Goal: Task Accomplishment & Management: Complete application form

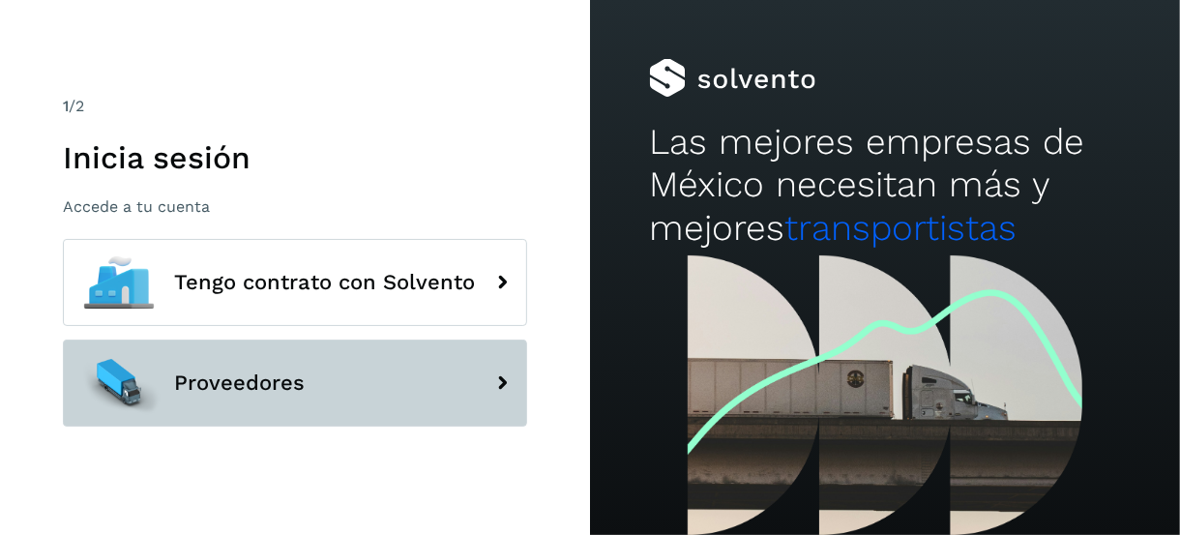
click at [362, 378] on button "Proveedores" at bounding box center [295, 382] width 464 height 87
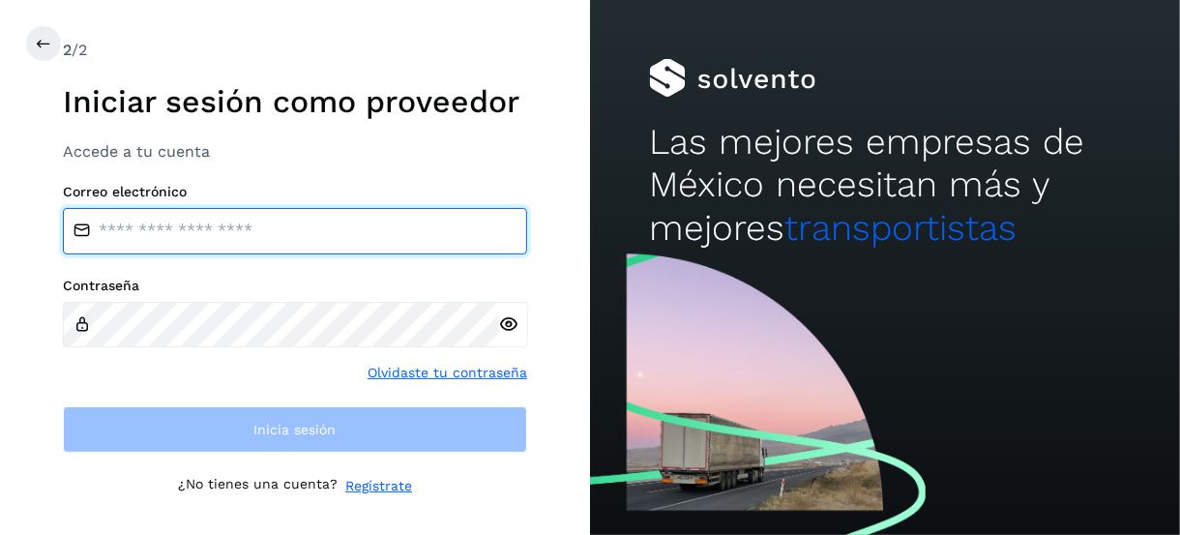
type input "**********"
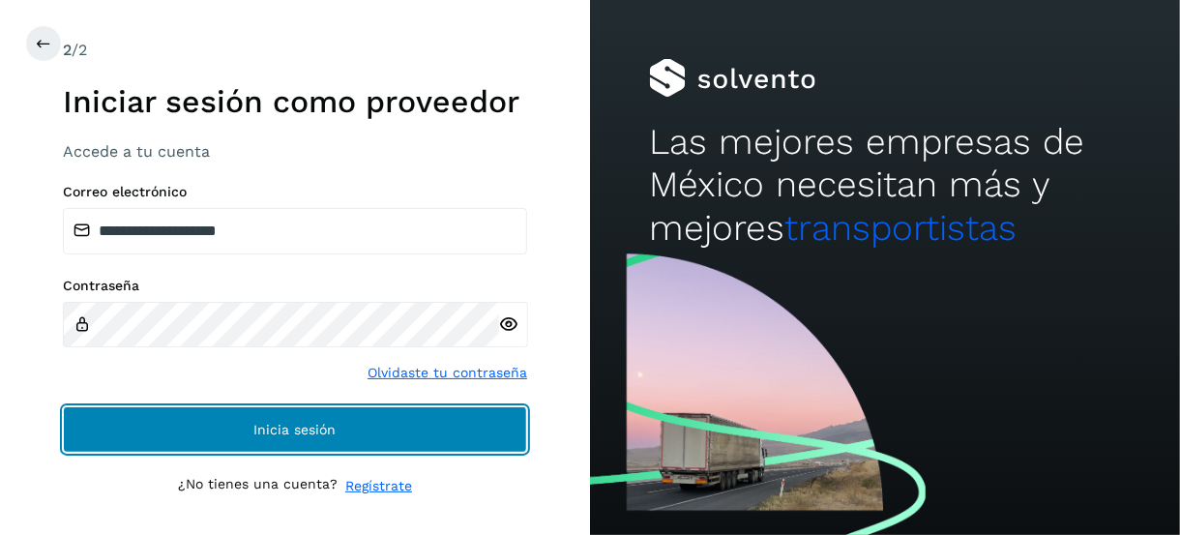
click at [356, 430] on button "Inicia sesión" at bounding box center [295, 429] width 464 height 46
click at [382, 413] on button "Inicia sesión" at bounding box center [295, 429] width 464 height 46
click at [260, 447] on button "Inicia sesión" at bounding box center [295, 429] width 464 height 46
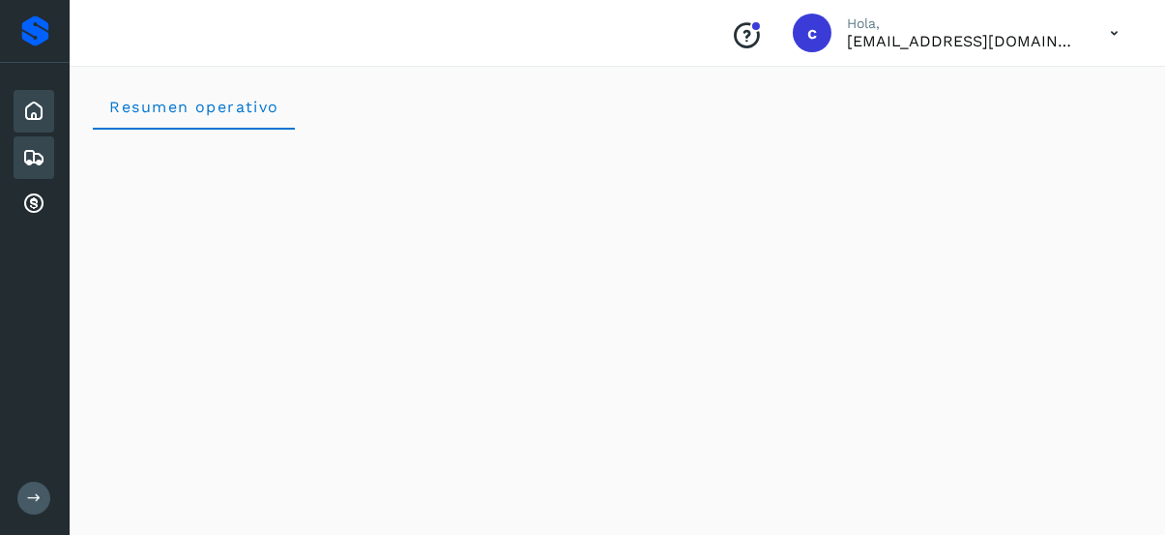
click at [32, 157] on icon at bounding box center [33, 157] width 23 height 23
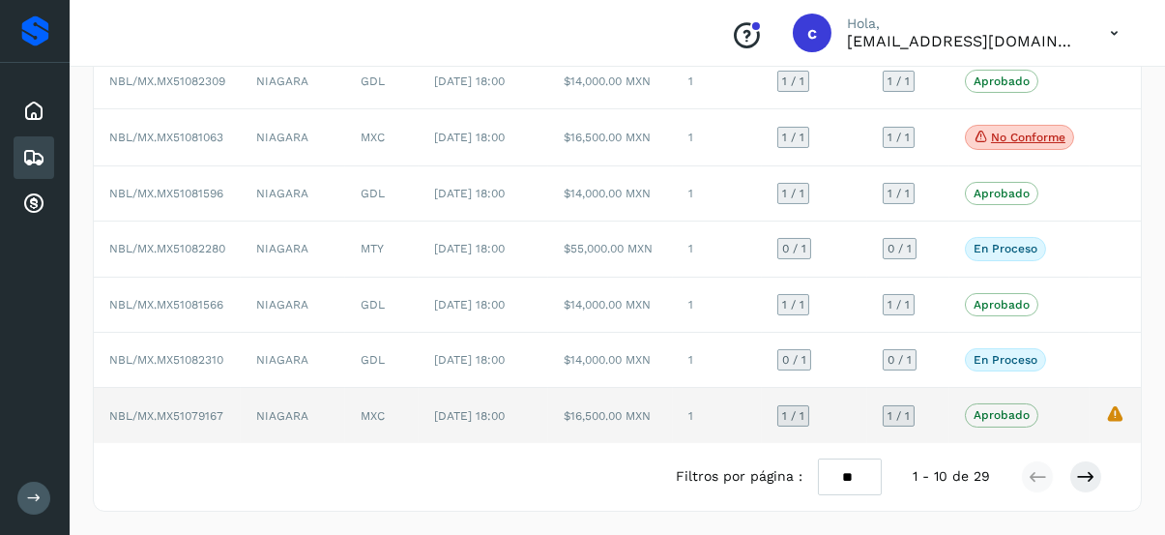
scroll to position [455, 0]
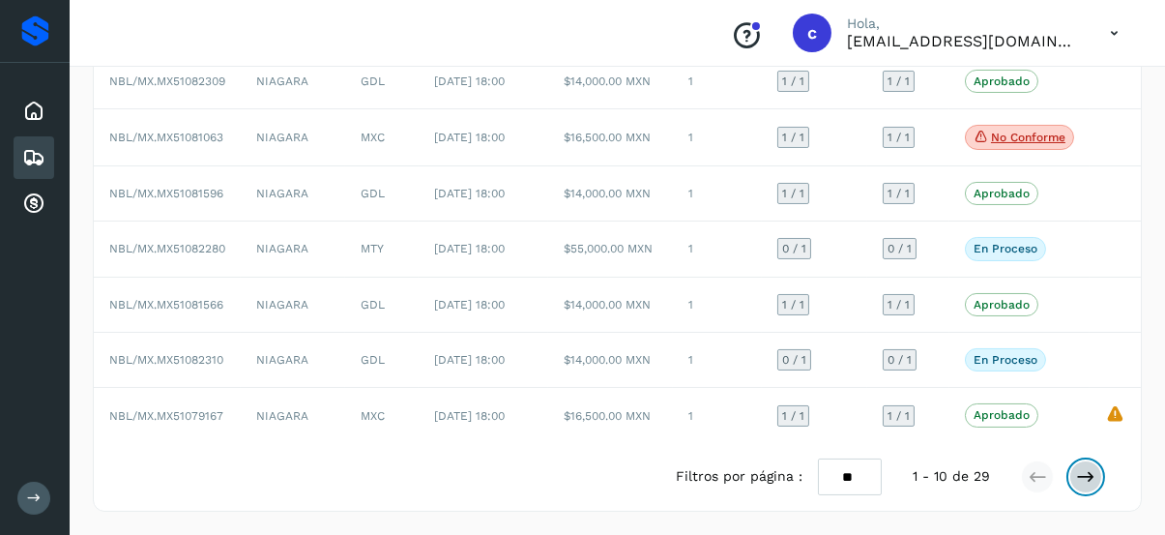
click at [1091, 480] on icon at bounding box center [1085, 476] width 19 height 19
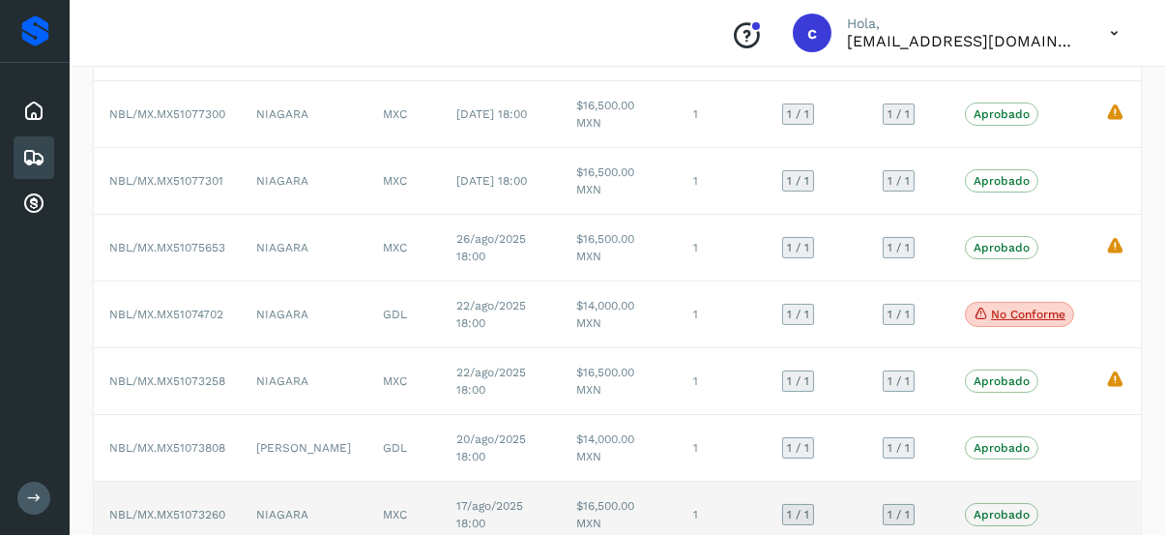
scroll to position [290, 0]
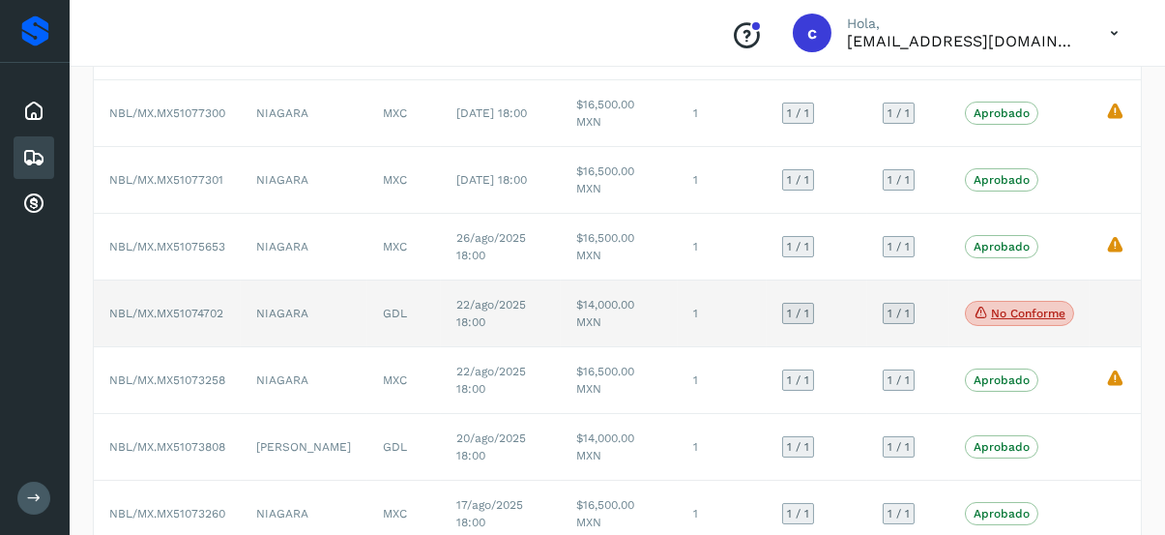
click at [1013, 320] on p "No conforme" at bounding box center [1028, 313] width 74 height 14
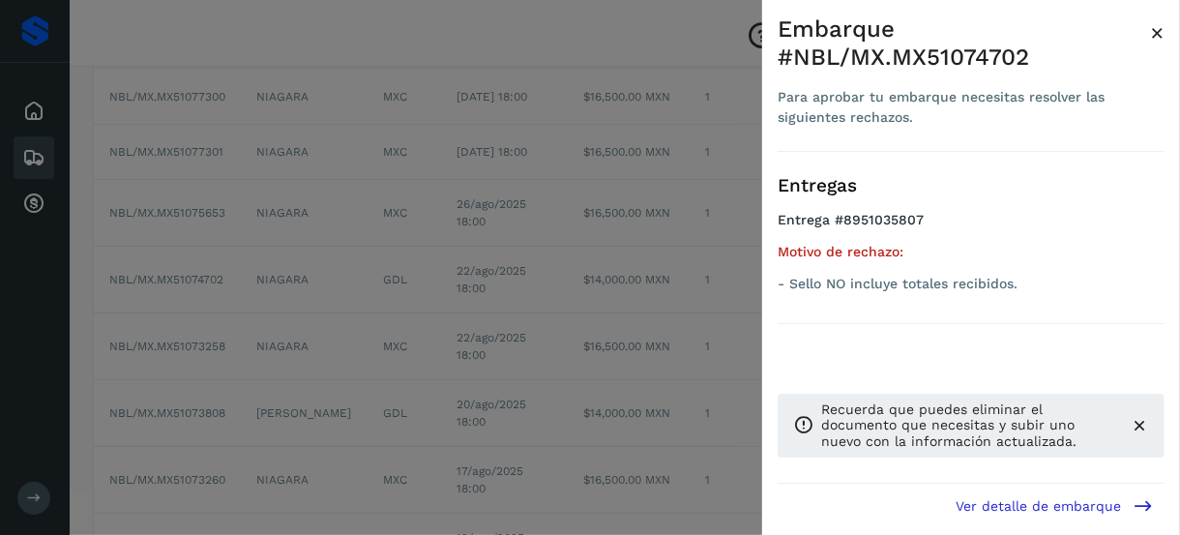
click at [1166, 32] on div "Embarque #NBL/MX.MX51074702 Para aprobar tu embarque necesitas resolver las sig…" at bounding box center [971, 283] width 418 height 566
click at [1160, 29] on span "×" at bounding box center [1157, 32] width 15 height 27
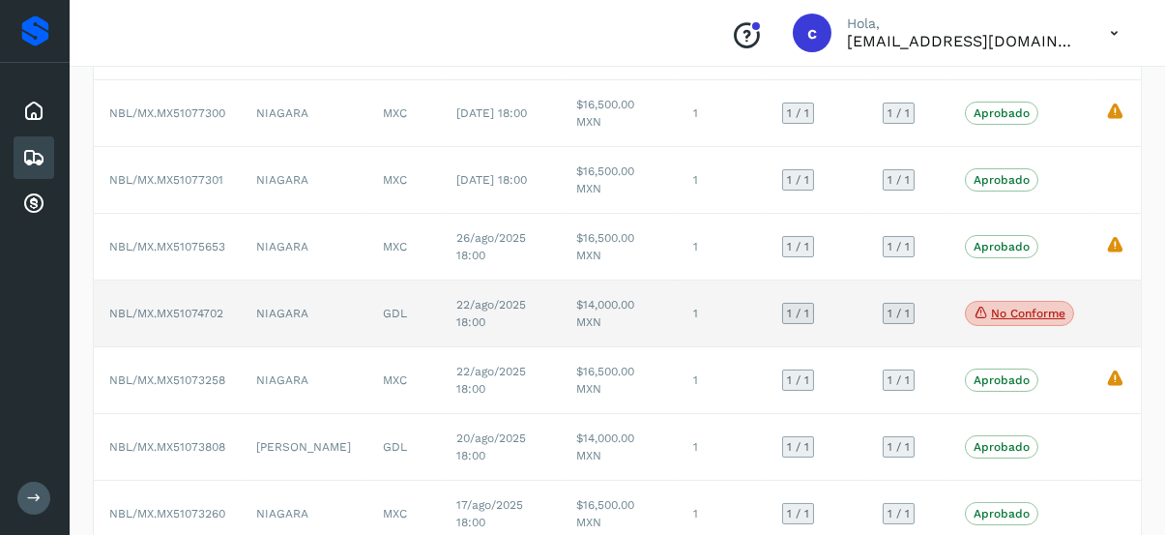
click at [1026, 320] on p "No conforme" at bounding box center [1028, 313] width 74 height 14
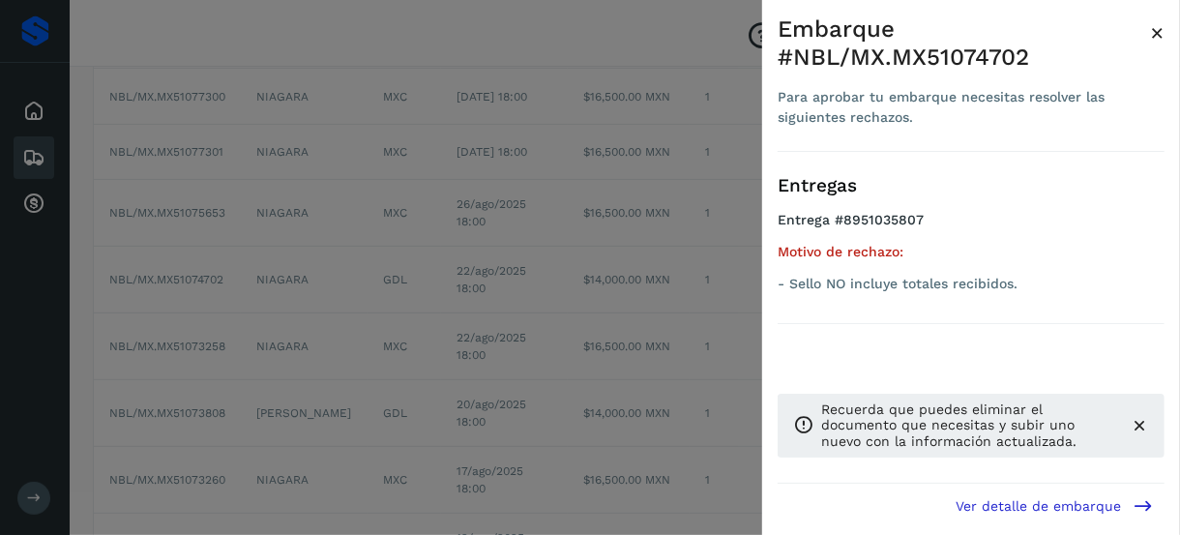
click at [1157, 23] on span "×" at bounding box center [1157, 32] width 15 height 27
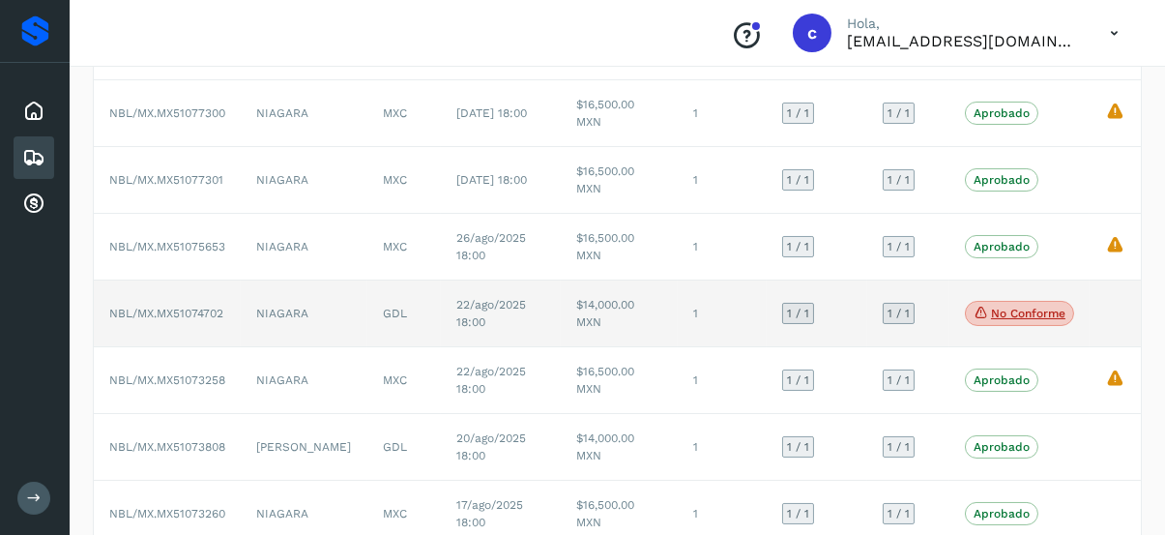
click at [1005, 320] on p "No conforme" at bounding box center [1028, 313] width 74 height 14
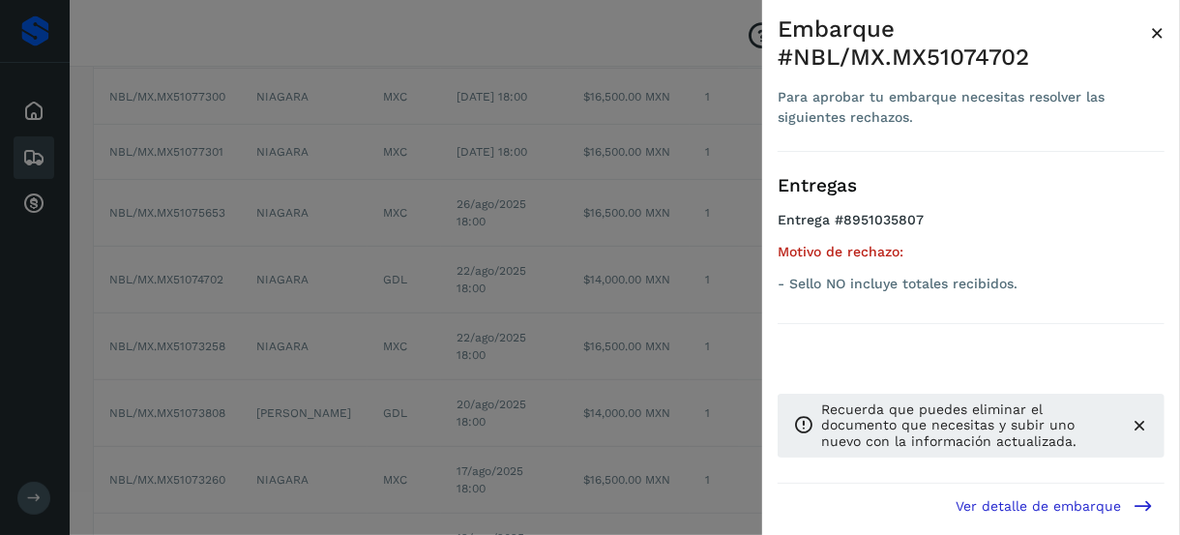
click at [434, 390] on div at bounding box center [590, 267] width 1180 height 535
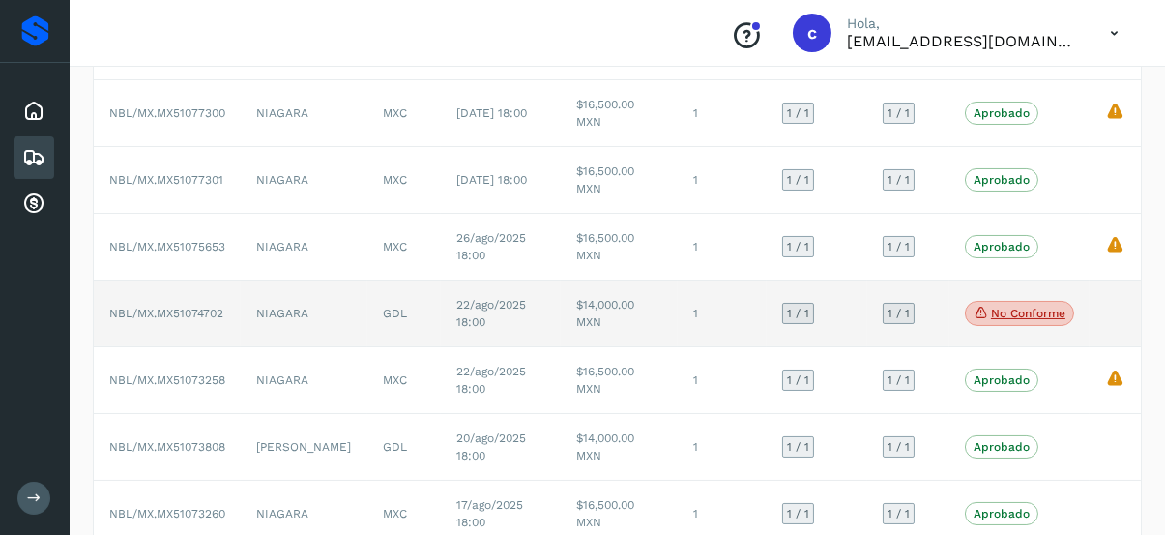
click at [1017, 320] on p "No conforme" at bounding box center [1028, 313] width 74 height 14
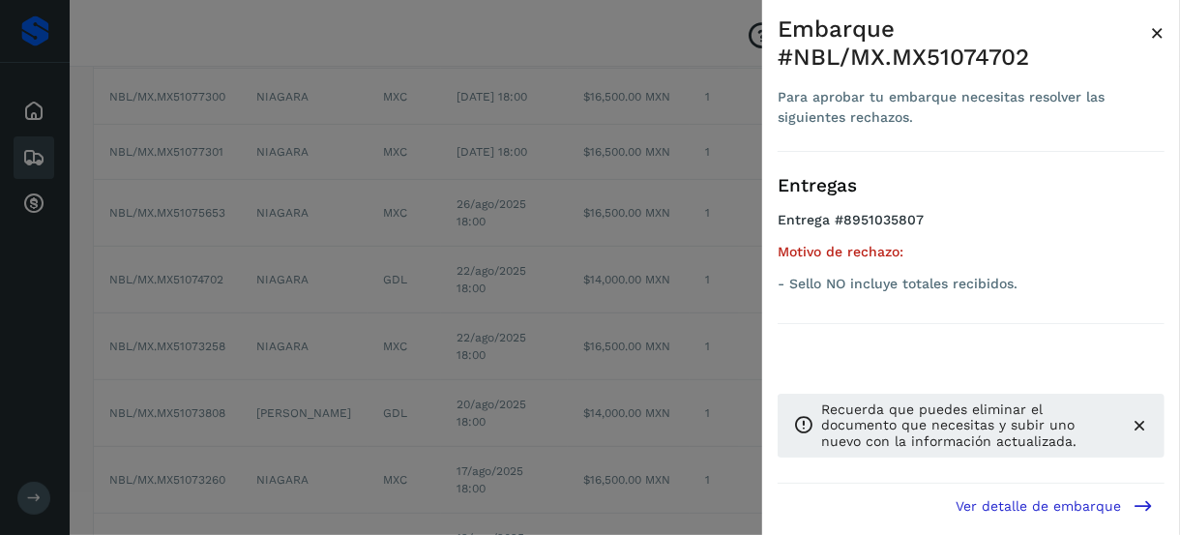
click at [649, 322] on div at bounding box center [590, 267] width 1180 height 535
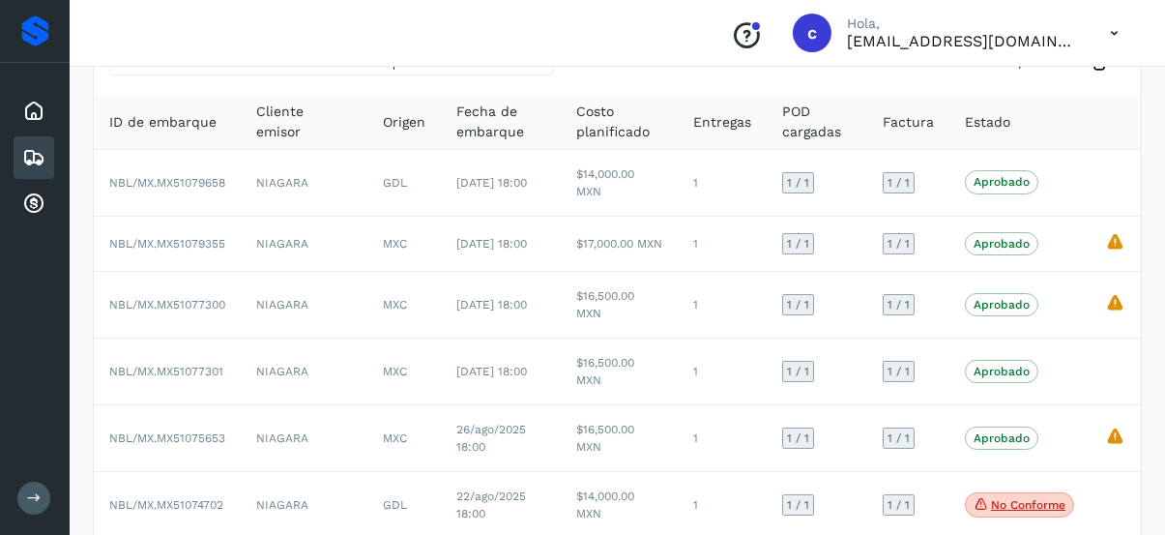
scroll to position [80, 0]
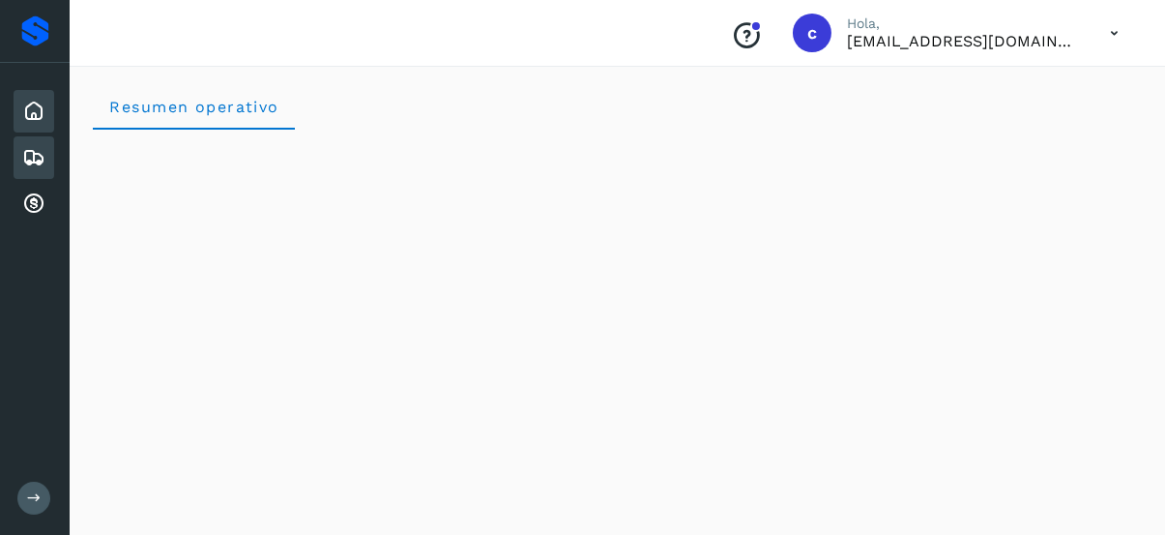
click at [50, 113] on div "Inicio" at bounding box center [34, 111] width 41 height 43
click at [21, 140] on div "Embarques" at bounding box center [34, 157] width 41 height 43
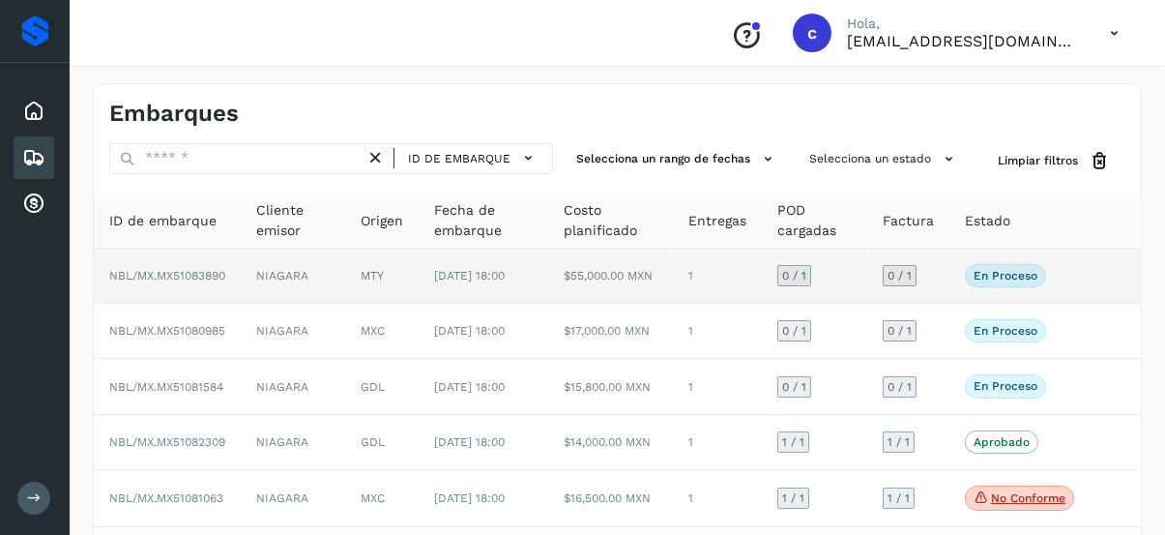
click at [189, 280] on span "NBL/MX.MX51083890" at bounding box center [167, 276] width 116 height 14
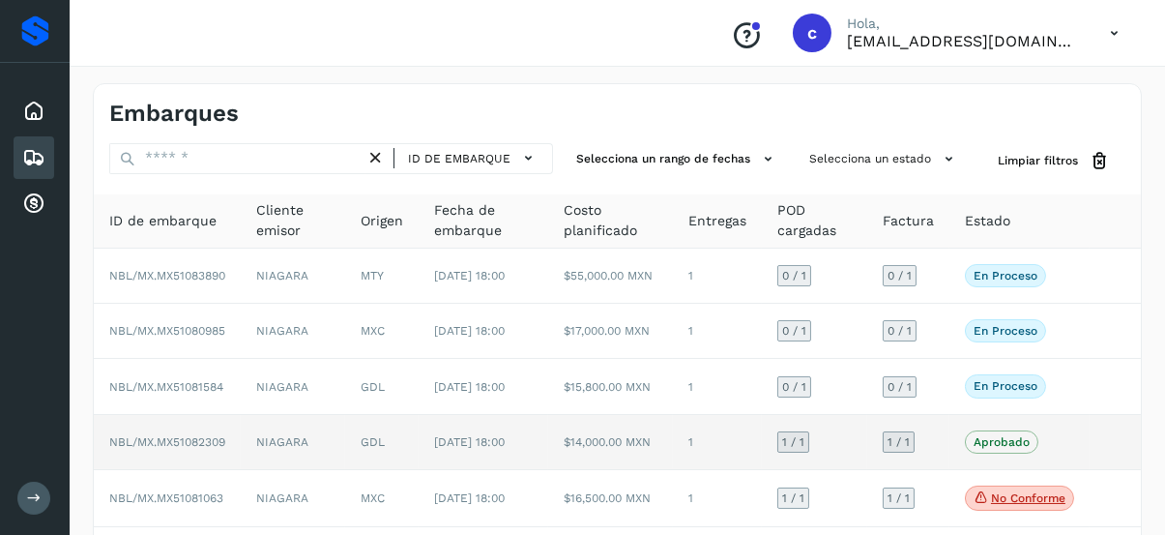
scroll to position [455, 0]
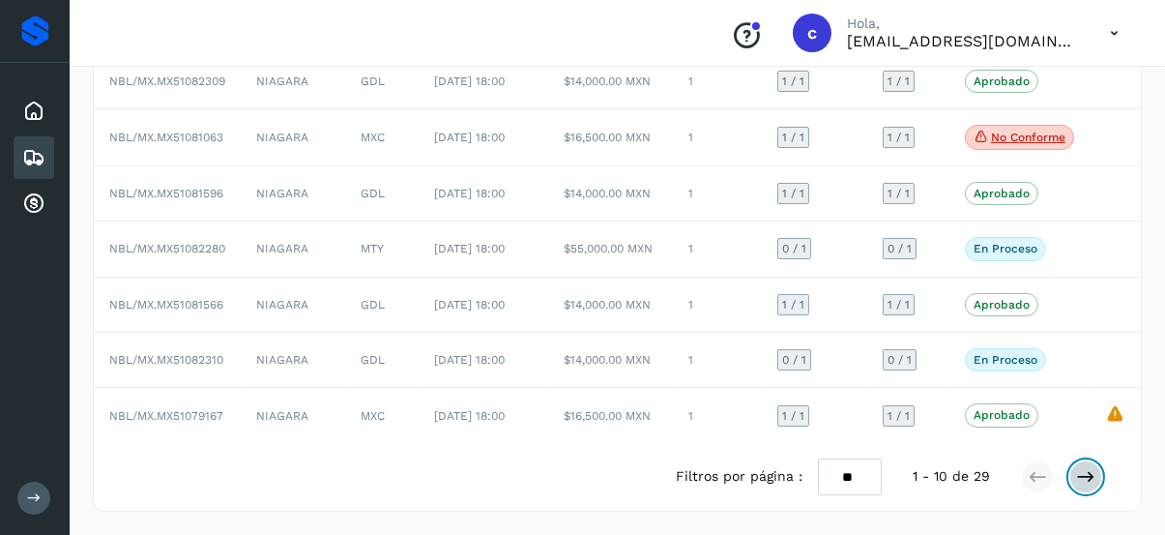
click at [1086, 482] on icon at bounding box center [1085, 476] width 19 height 19
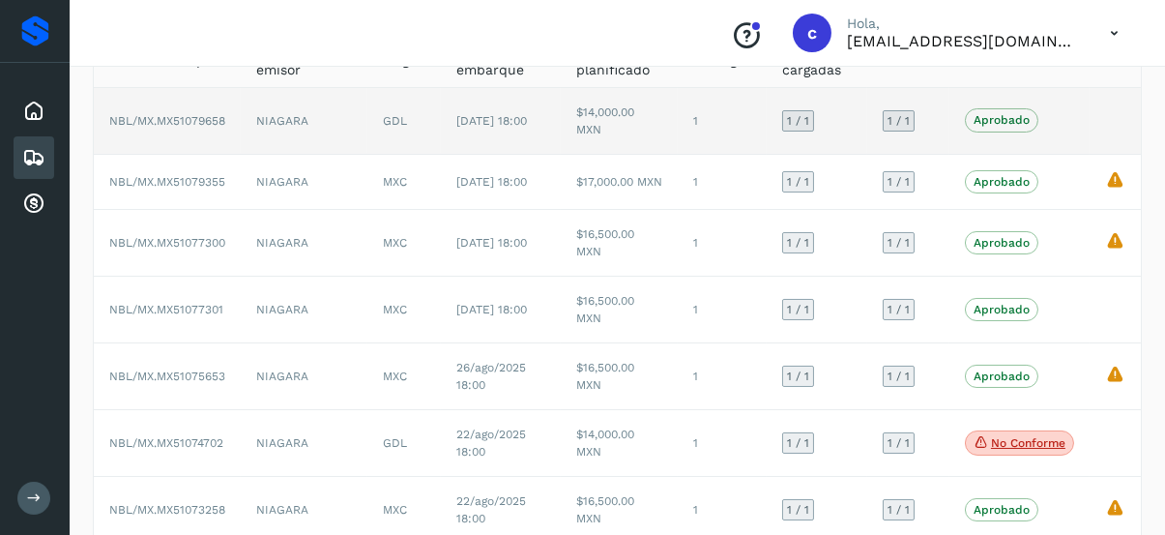
scroll to position [0, 0]
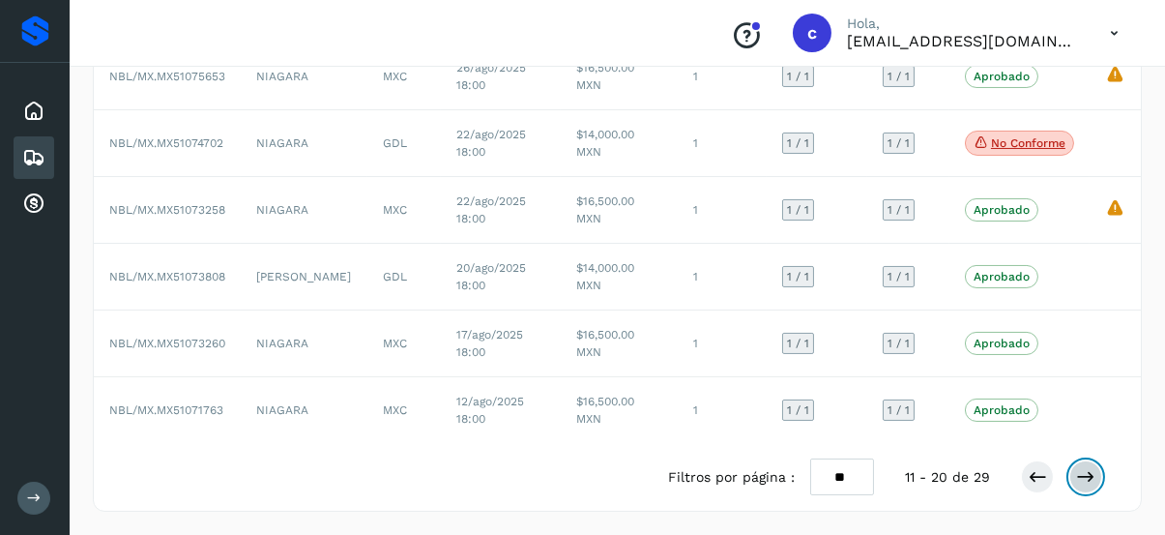
click at [1091, 476] on icon at bounding box center [1085, 476] width 19 height 19
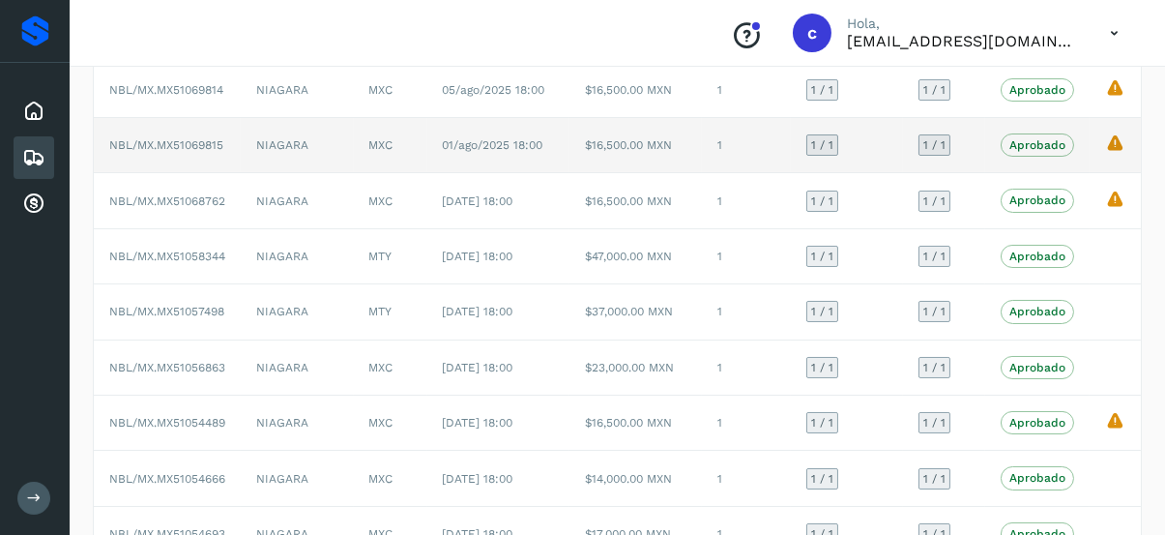
scroll to position [193, 0]
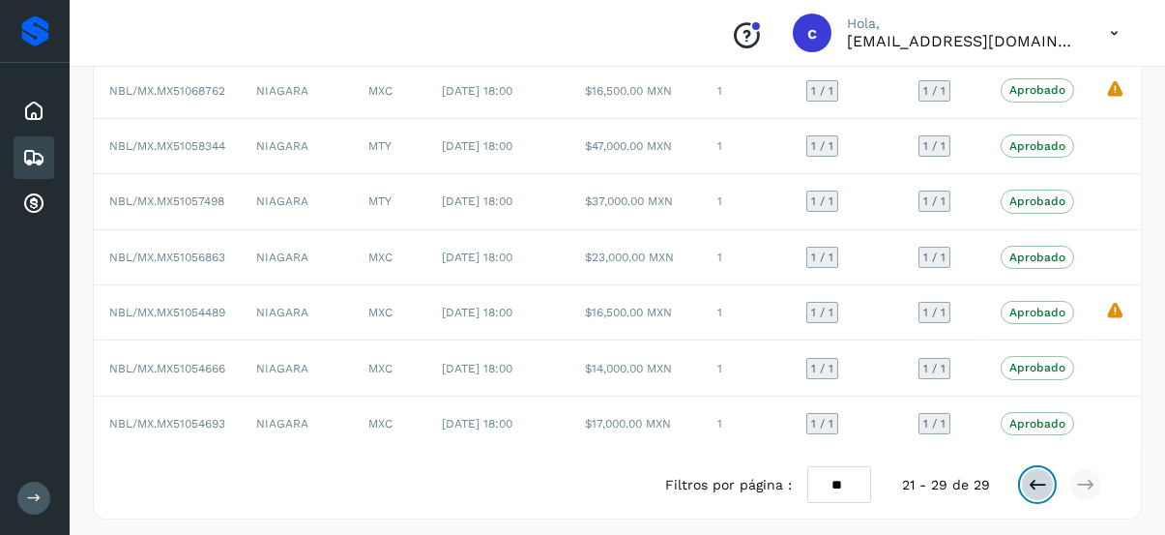
click at [1037, 479] on icon at bounding box center [1037, 484] width 19 height 19
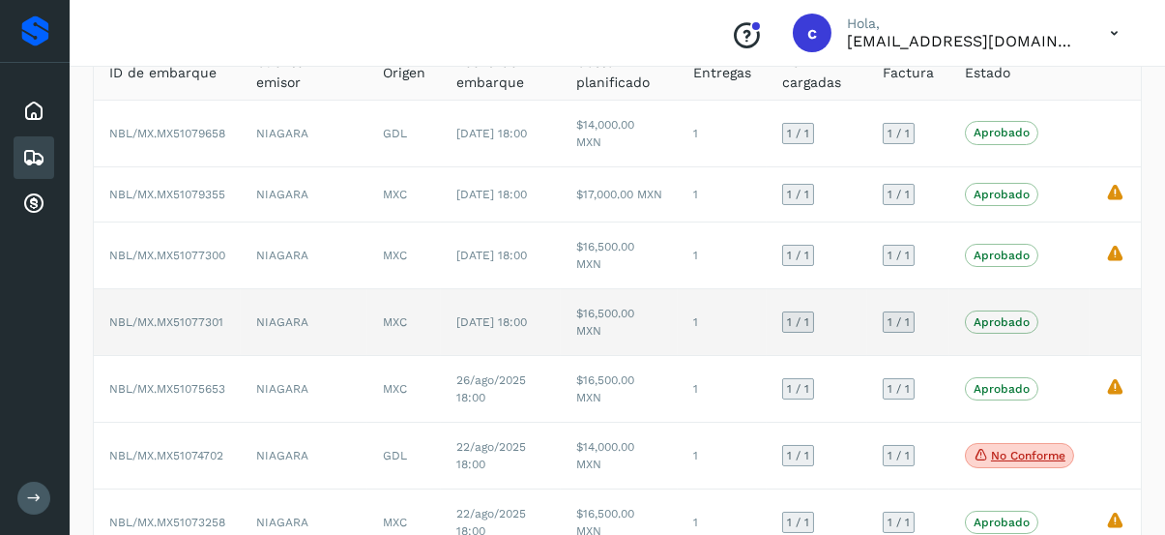
scroll to position [178, 0]
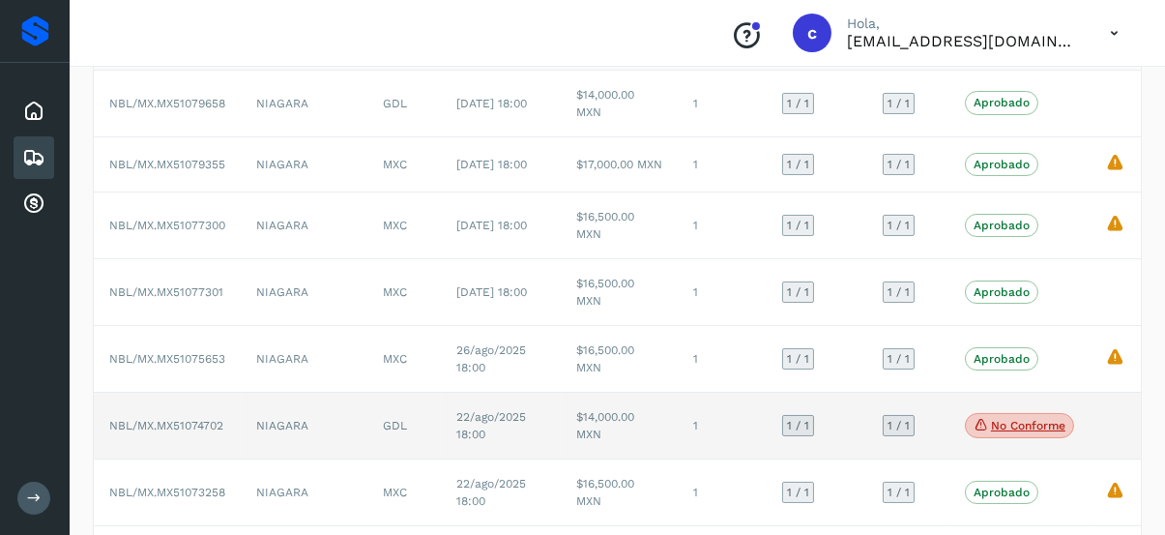
click at [994, 423] on span "No conforme" at bounding box center [1019, 425] width 109 height 25
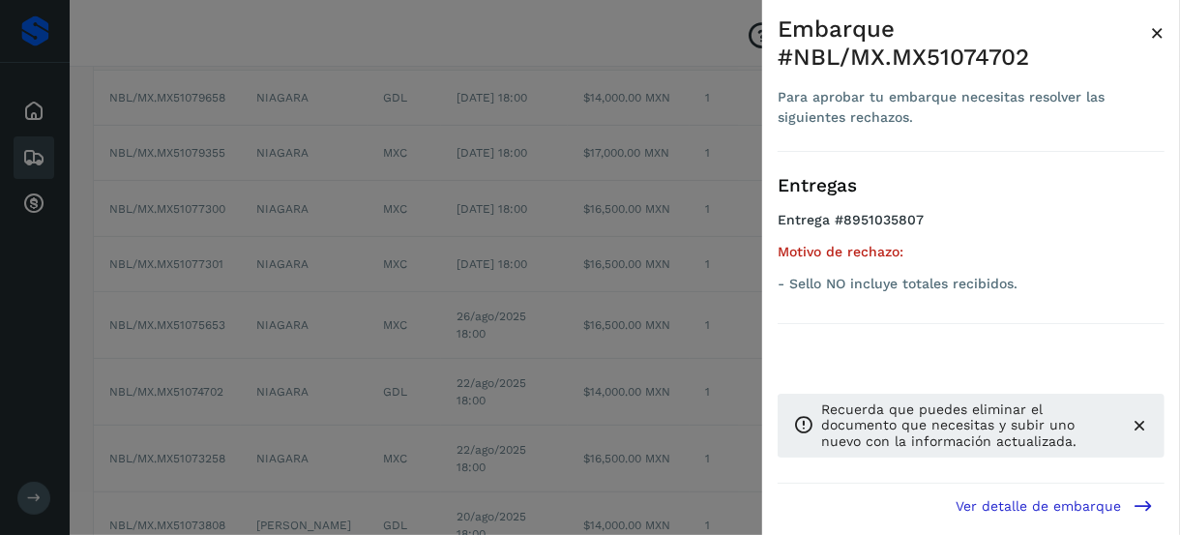
click at [349, 422] on div at bounding box center [590, 267] width 1180 height 535
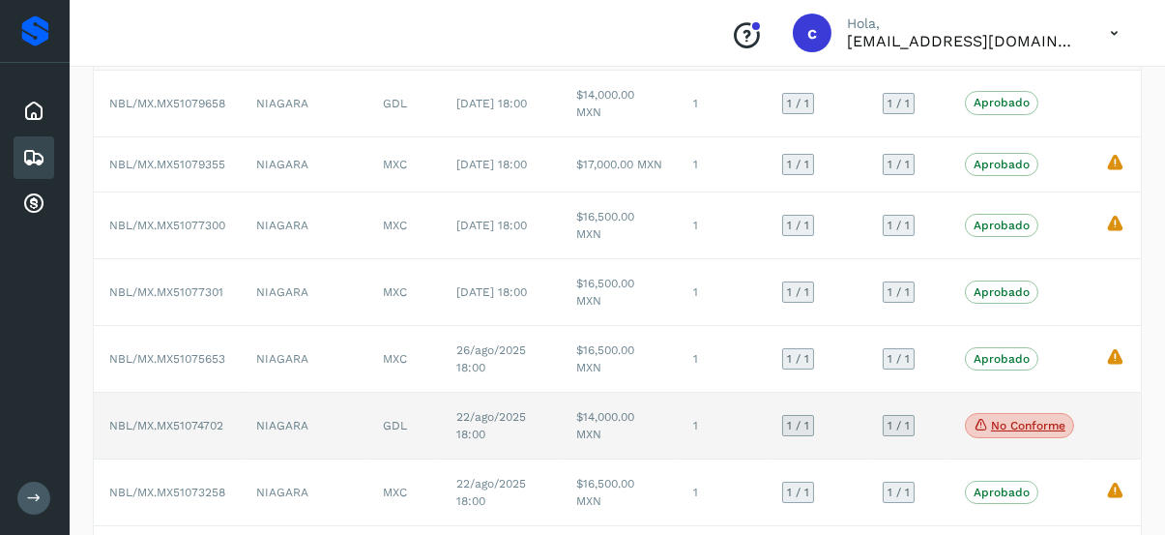
click at [982, 430] on icon at bounding box center [981, 424] width 15 height 17
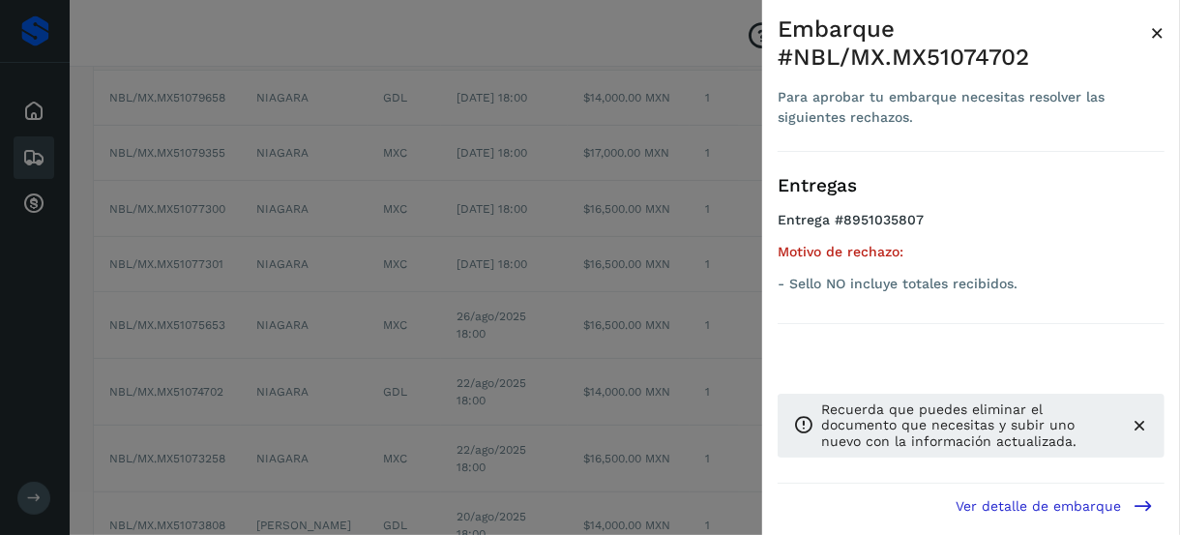
drag, startPoint x: 623, startPoint y: 419, endPoint x: 272, endPoint y: 438, distance: 351.5
click at [613, 422] on div at bounding box center [590, 267] width 1180 height 535
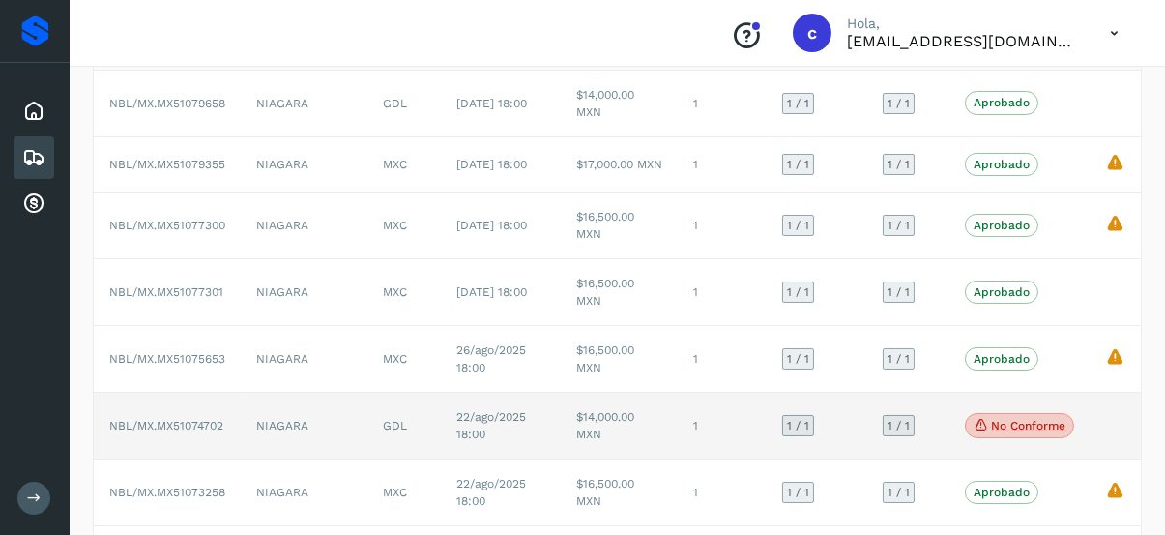
click at [150, 432] on span "NBL/MX.MX51074702" at bounding box center [166, 426] width 114 height 14
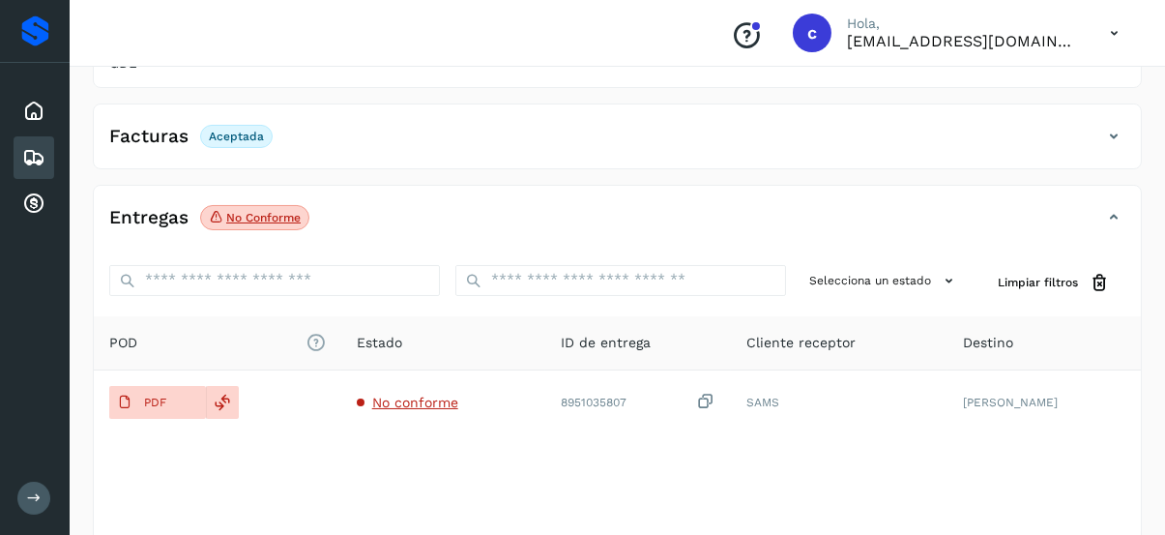
scroll to position [447, 0]
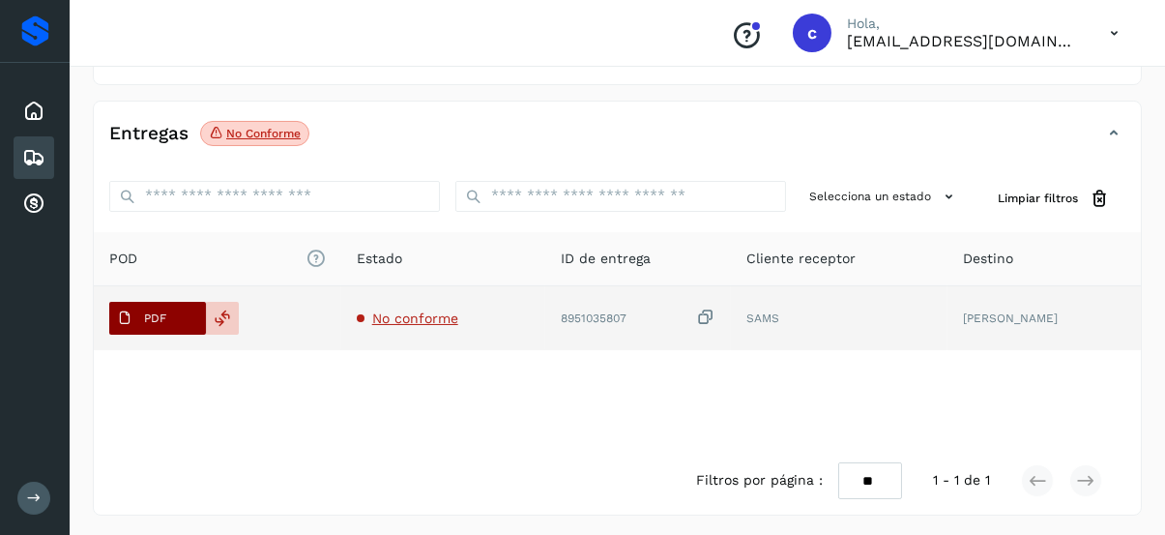
click at [179, 312] on button "PDF" at bounding box center [157, 318] width 97 height 33
click at [221, 310] on icon at bounding box center [223, 317] width 17 height 17
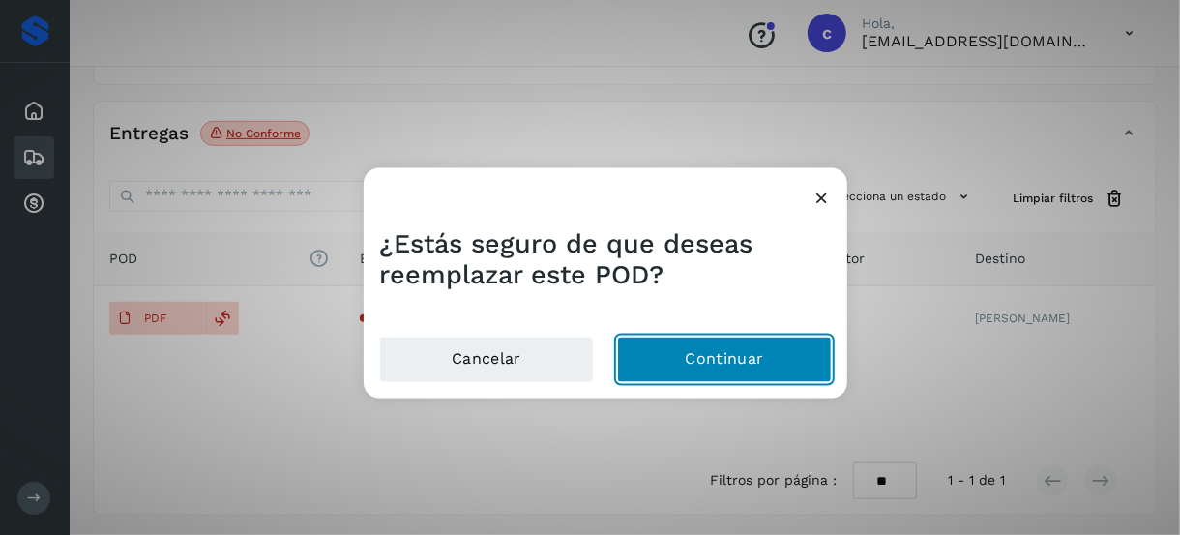
click at [721, 358] on button "Continuar" at bounding box center [724, 359] width 215 height 46
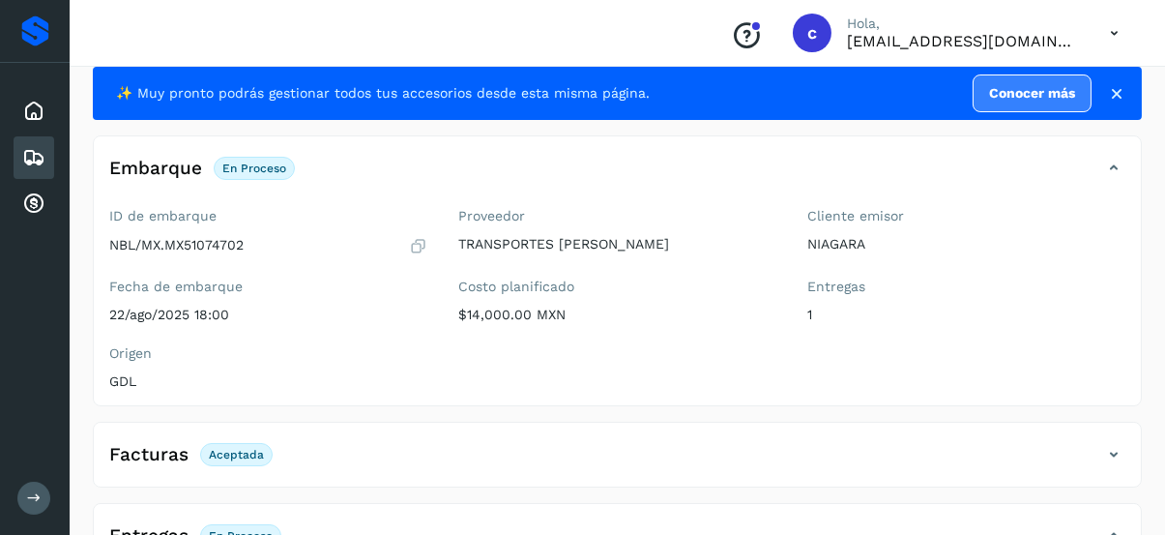
scroll to position [0, 0]
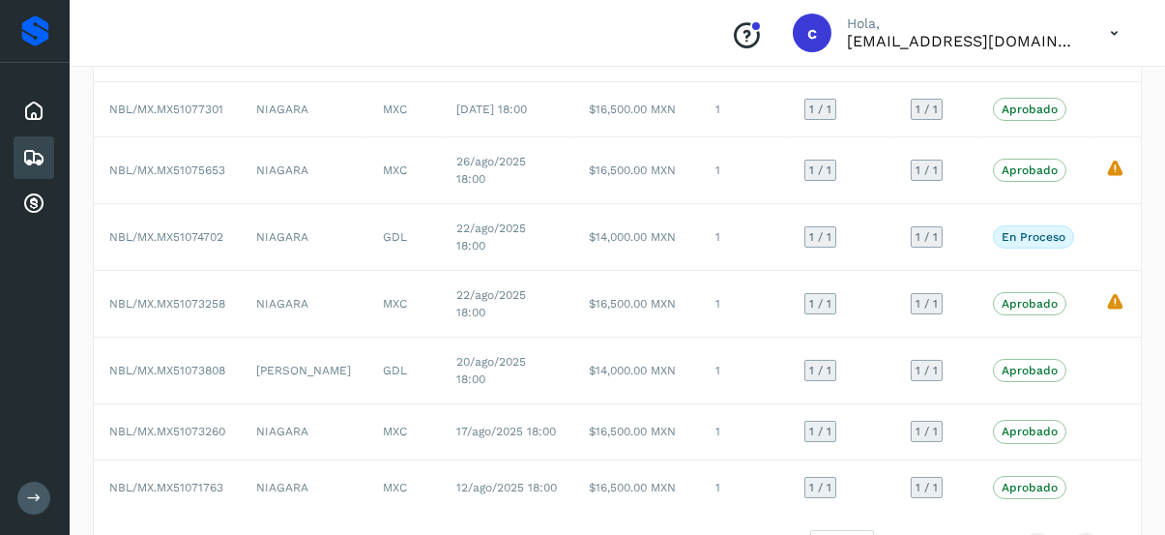
scroll to position [351, 0]
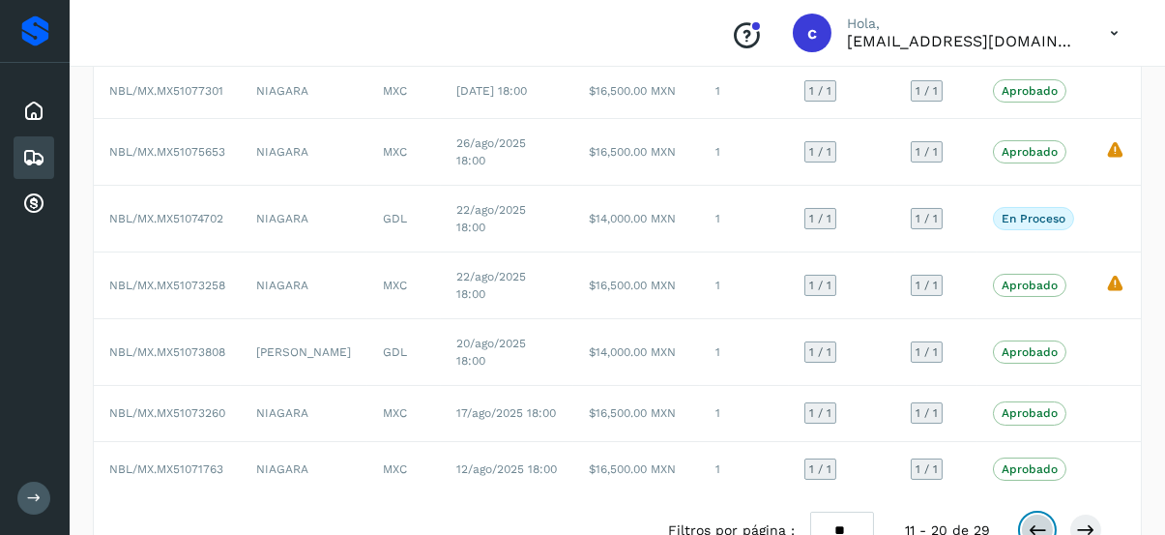
click at [1044, 520] on icon at bounding box center [1037, 529] width 19 height 19
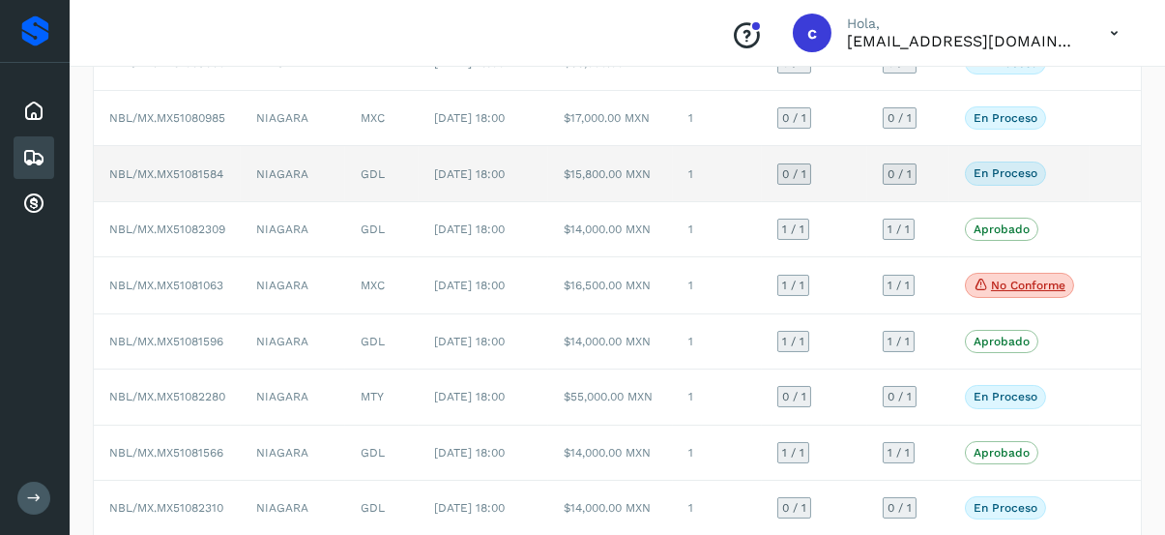
scroll to position [0, 0]
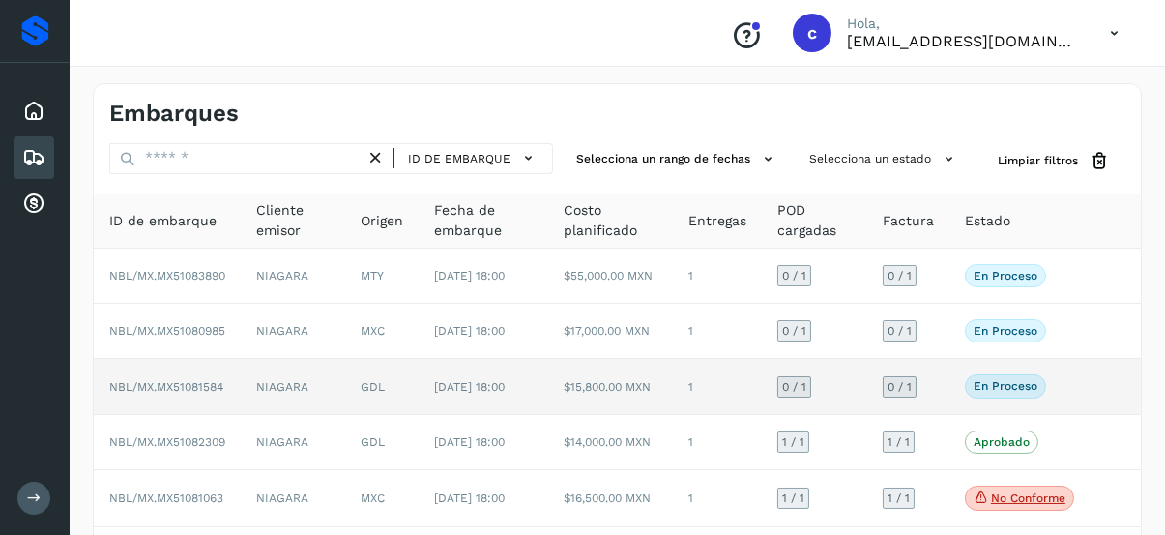
click at [202, 393] on span "NBL/MX.MX51081584" at bounding box center [166, 387] width 114 height 14
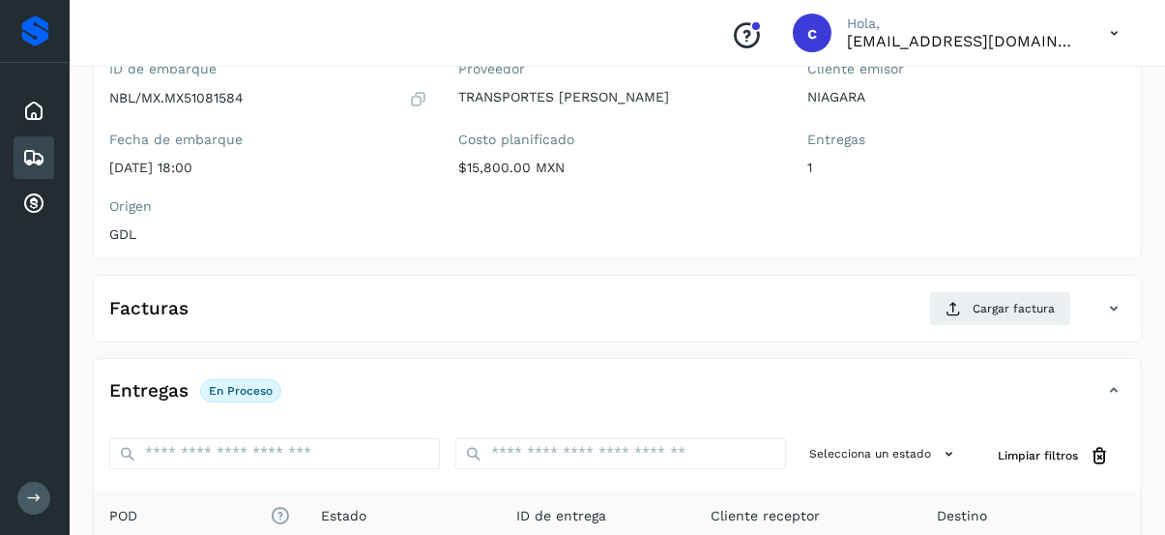
scroll to position [193, 0]
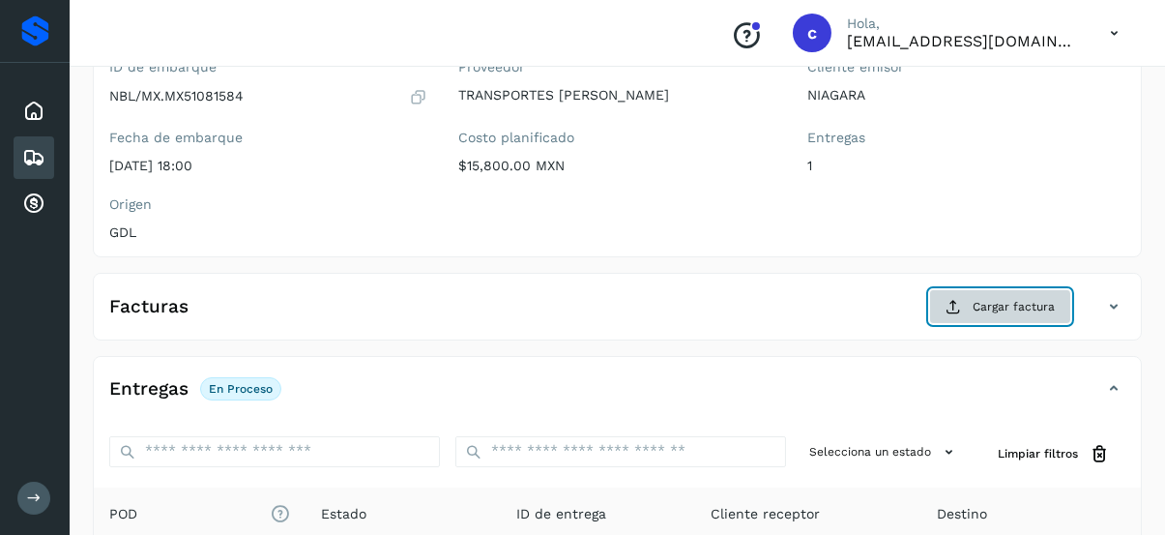
click at [985, 301] on span "Cargar factura" at bounding box center [1014, 306] width 82 height 17
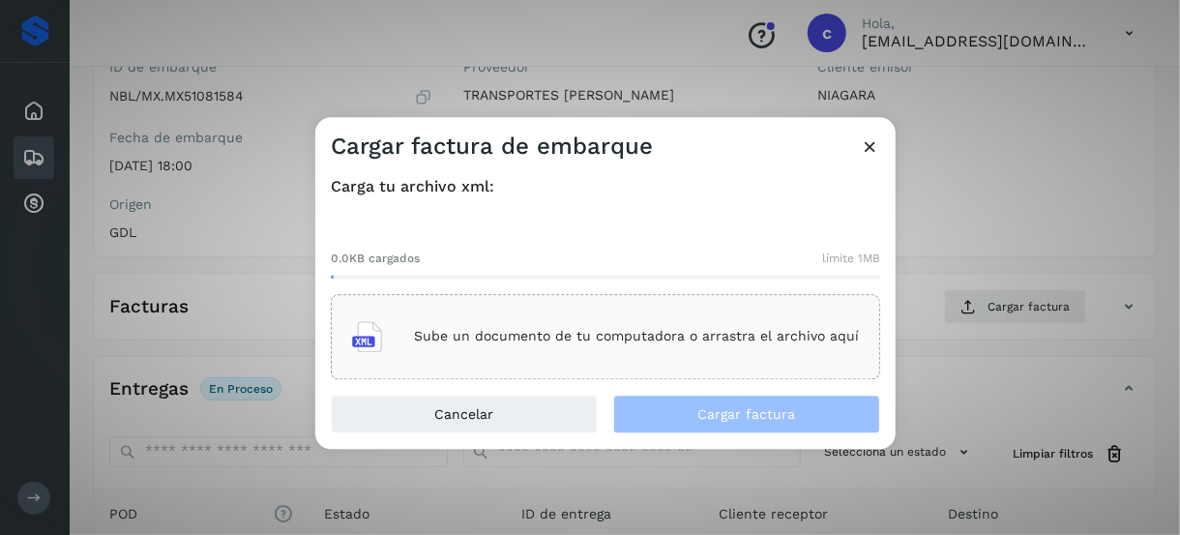
click at [507, 349] on div "Sube un documento de tu computadora o arrastra el archivo aquí" at bounding box center [605, 336] width 507 height 52
click at [866, 144] on icon at bounding box center [870, 146] width 20 height 20
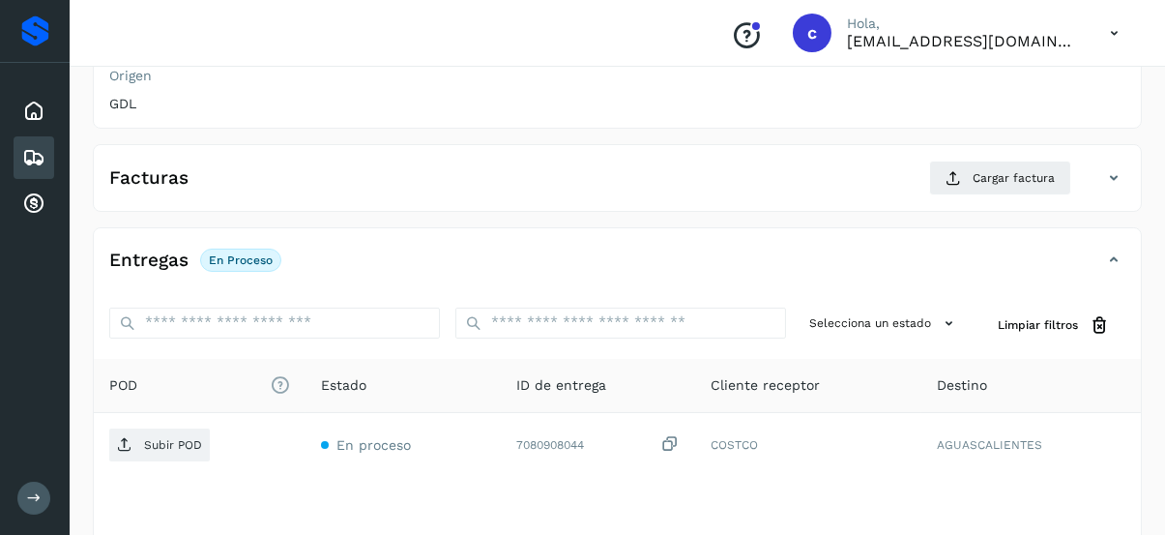
scroll to position [387, 0]
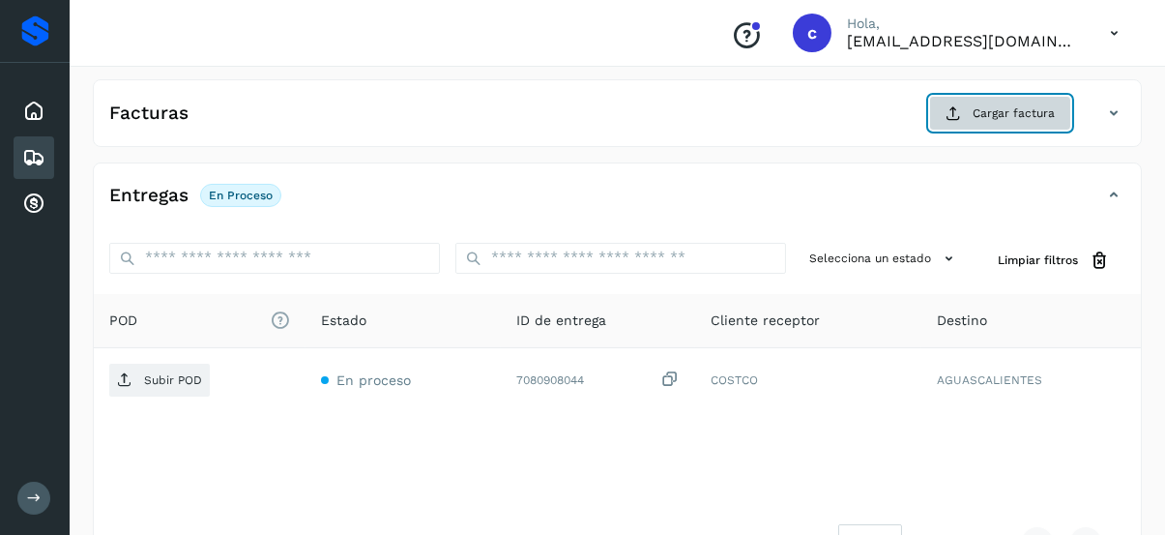
click at [1006, 122] on button "Cargar factura" at bounding box center [1000, 113] width 142 height 35
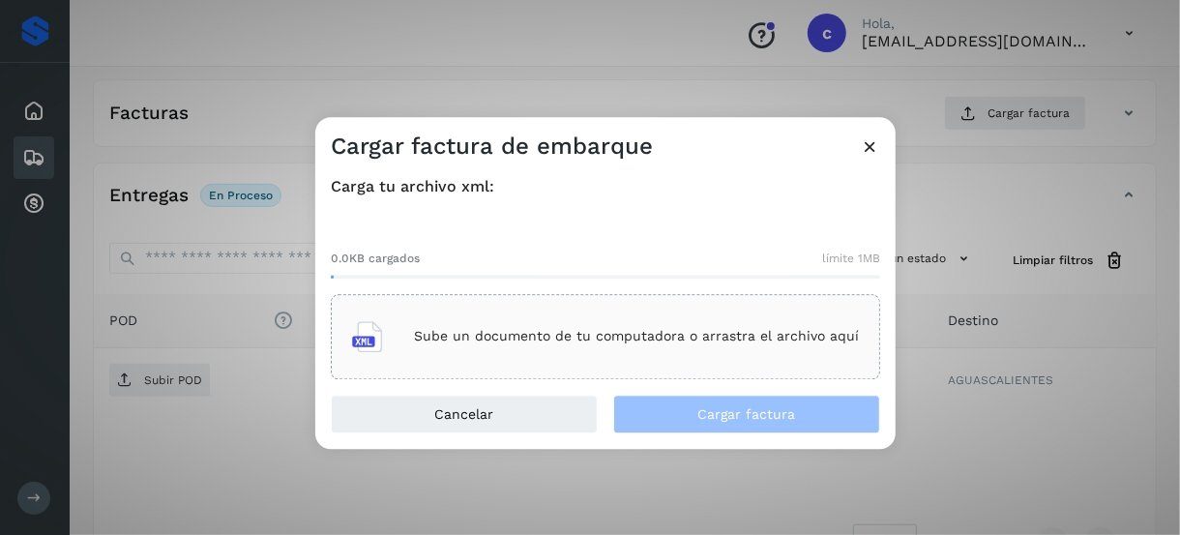
click at [531, 338] on p "Sube un documento de tu computadora o arrastra el archivo aquí" at bounding box center [636, 337] width 445 height 16
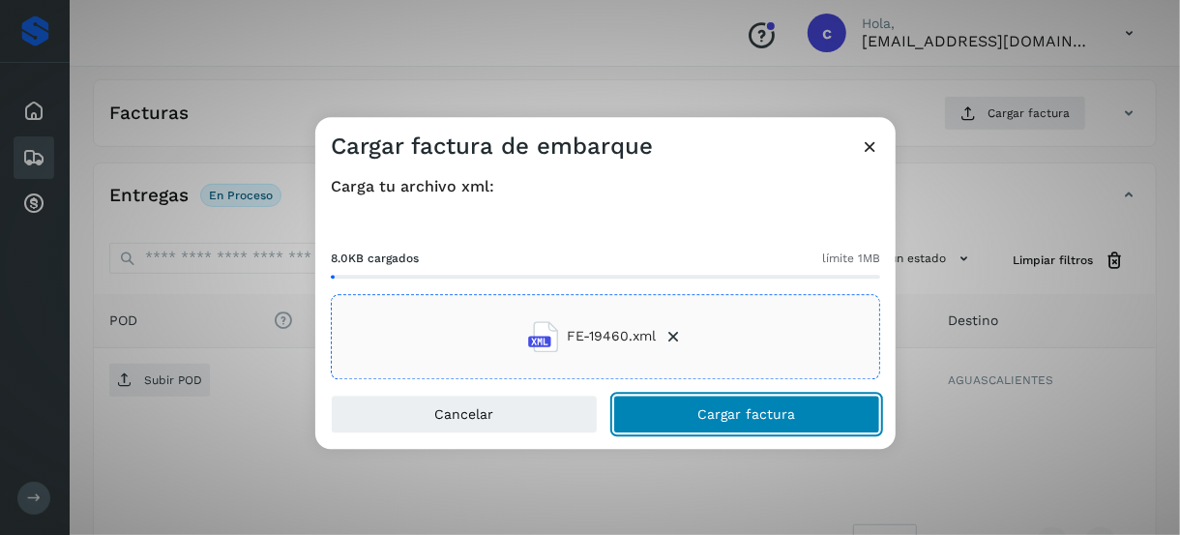
click at [715, 420] on span "Cargar factura" at bounding box center [747, 414] width 98 height 14
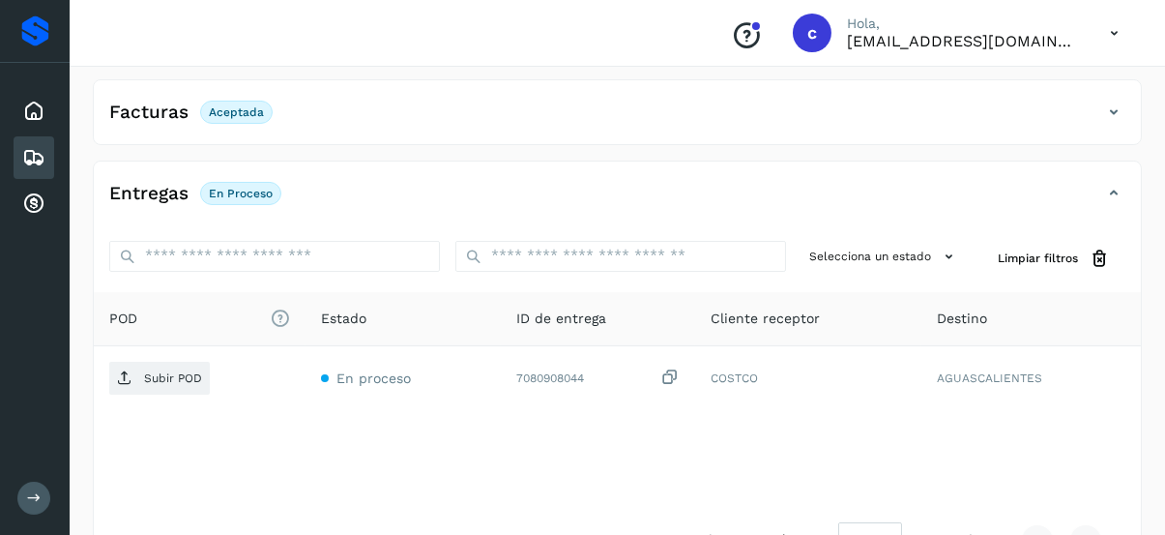
click at [166, 455] on div "POD El tamaño máximo de archivo es de 20 Mb. Estado ID de entrega Cliente recep…" at bounding box center [617, 399] width 1047 height 215
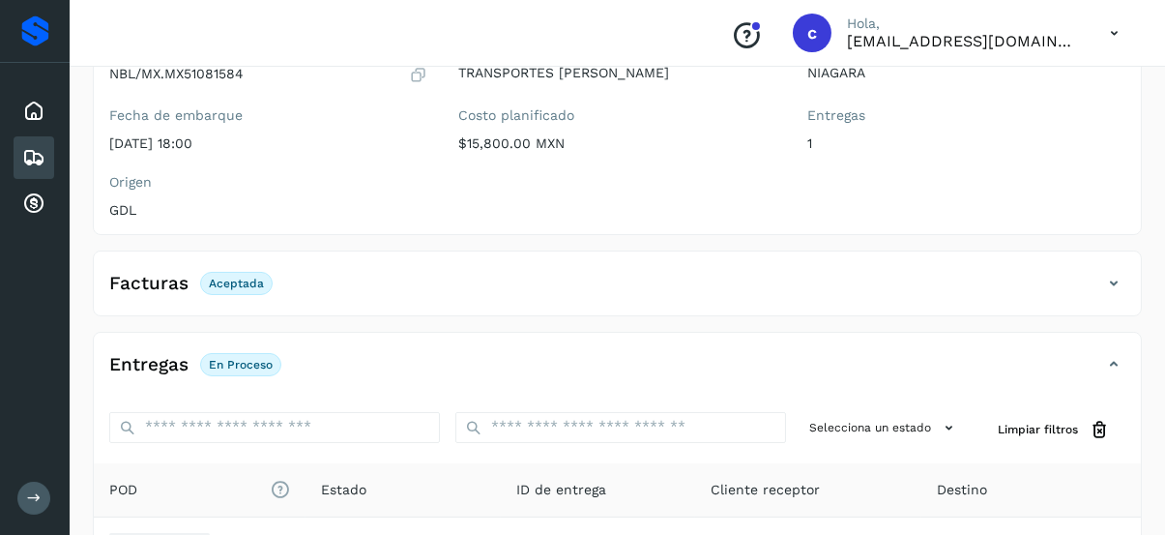
scroll to position [447, 0]
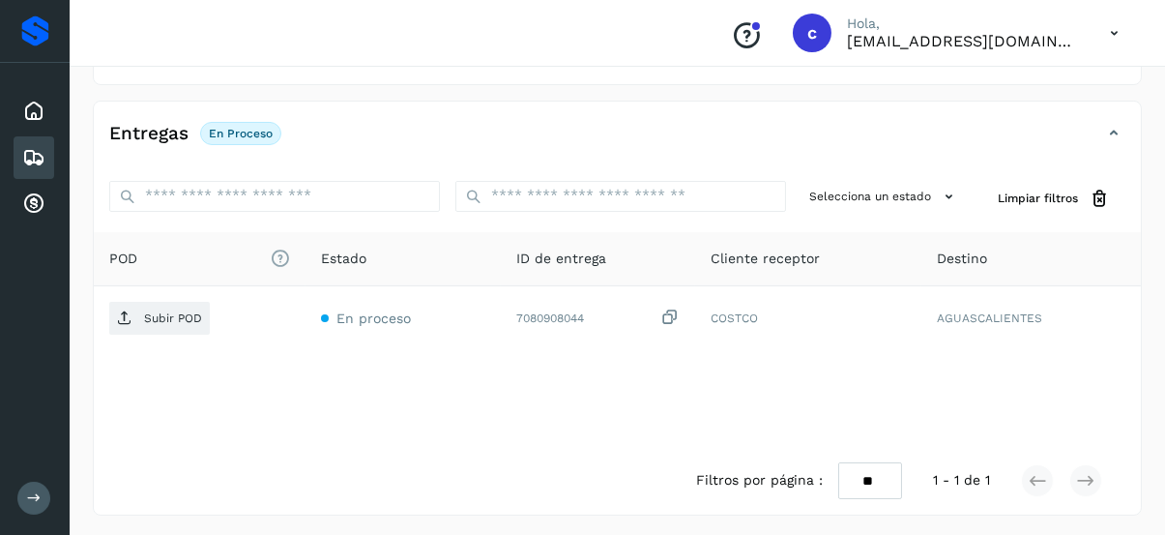
click at [151, 380] on div "POD El tamaño máximo de archivo es de 20 Mb. Estado ID de entrega Cliente recep…" at bounding box center [617, 339] width 1047 height 215
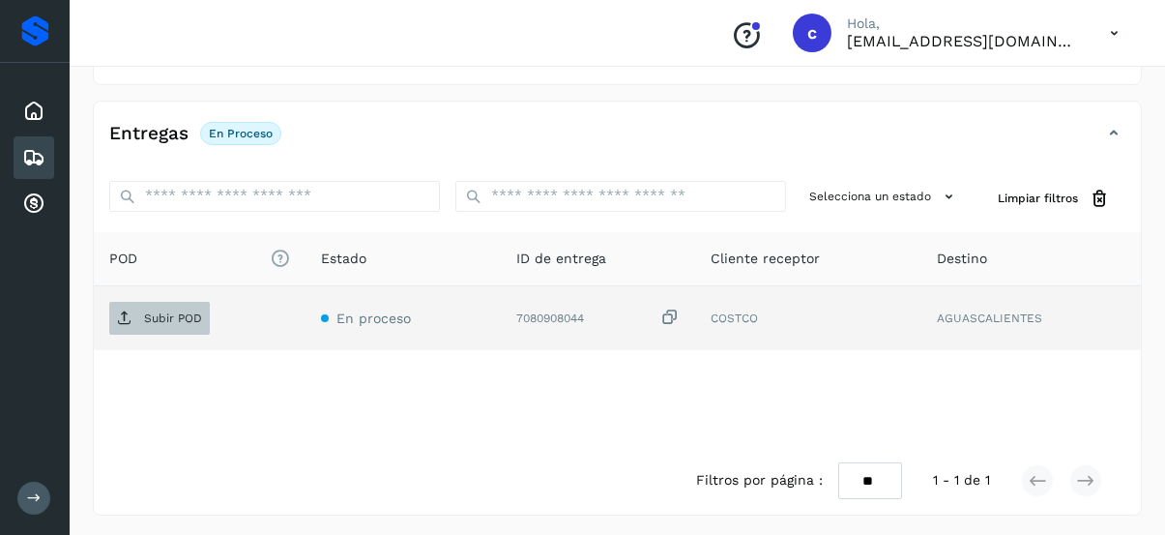
click at [153, 328] on span "Subir POD" at bounding box center [159, 318] width 101 height 31
click at [191, 319] on p "Subir POD" at bounding box center [173, 318] width 58 height 14
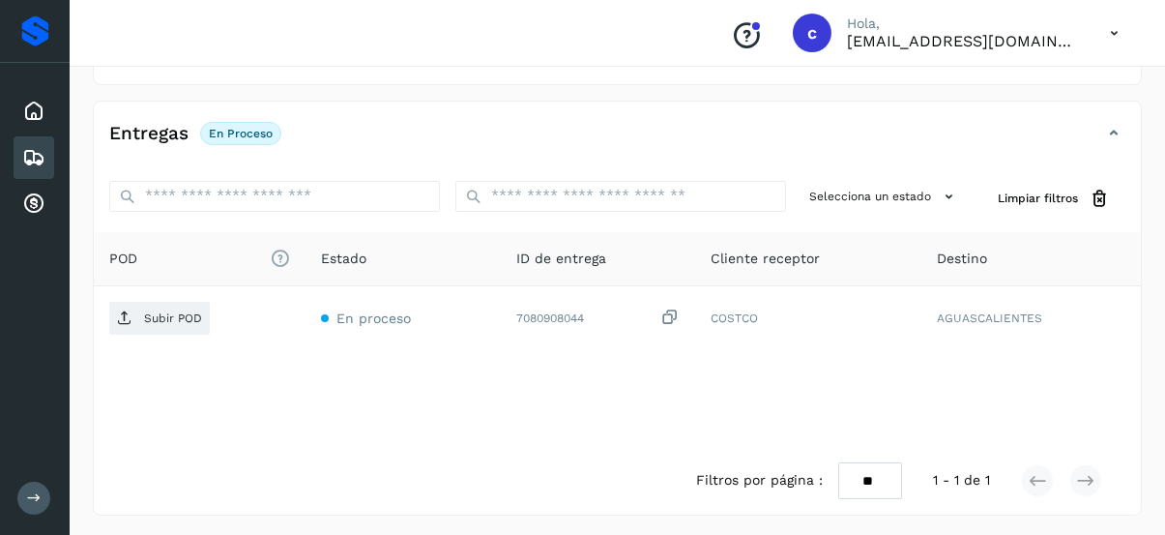
click at [415, 472] on div "Filtros por página : ** ** ** 1 - 1 de 1" at bounding box center [617, 481] width 1047 height 68
click at [419, 496] on div "Filtros por página : ** ** ** 1 - 1 de 1" at bounding box center [617, 481] width 1047 height 68
click at [467, 503] on div "Filtros por página : ** ** ** 1 - 1 de 1" at bounding box center [617, 481] width 1047 height 68
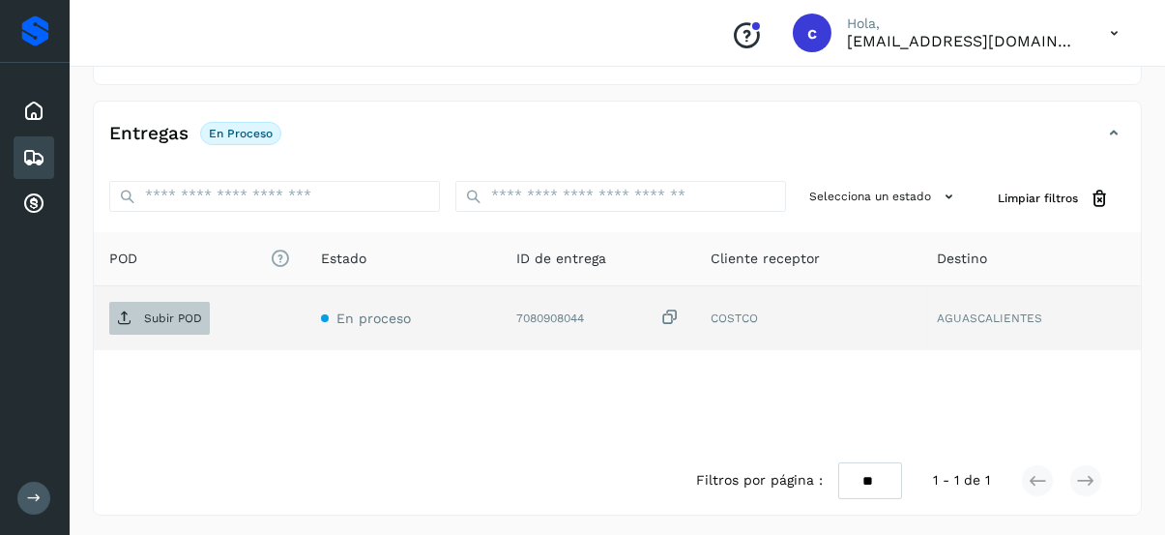
click at [193, 319] on p "Subir POD" at bounding box center [173, 318] width 58 height 14
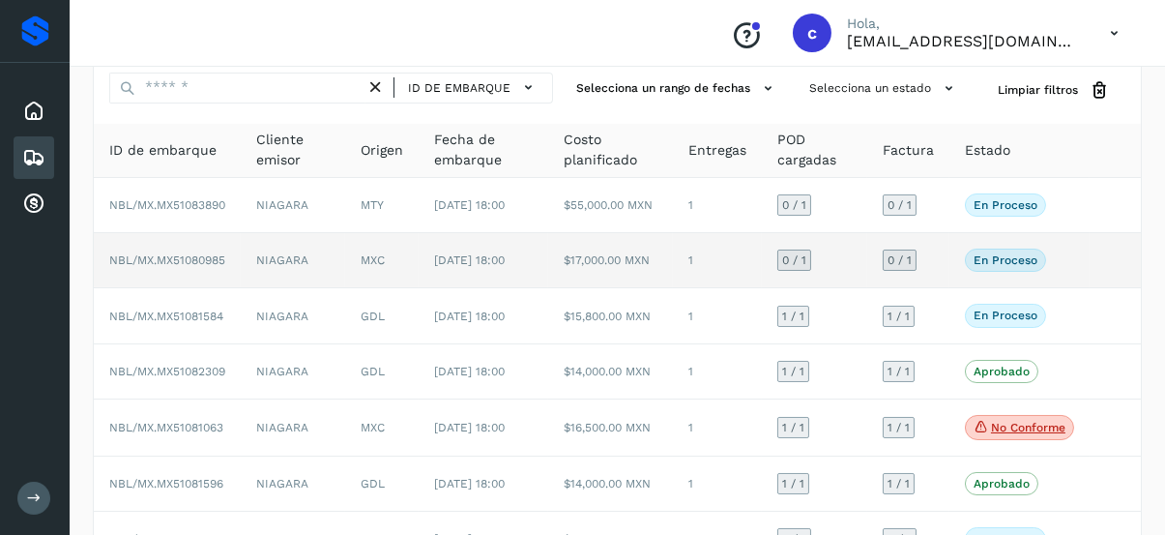
scroll to position [97, 0]
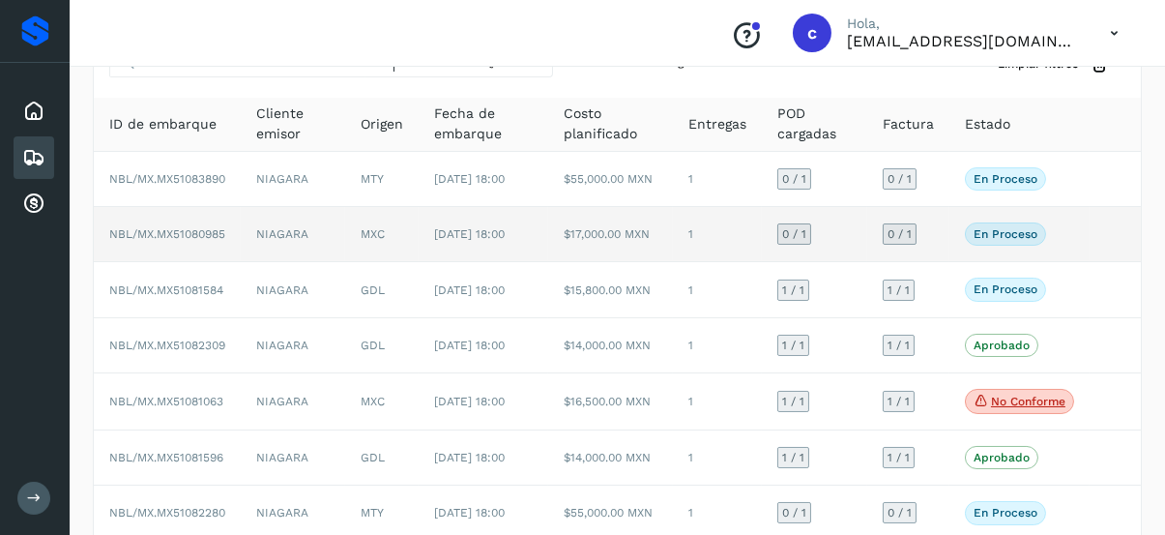
click at [995, 241] on p "En proceso" at bounding box center [1006, 234] width 64 height 14
click at [1002, 241] on p "En proceso" at bounding box center [1006, 234] width 64 height 14
click at [206, 241] on span "NBL/MX.MX51080985" at bounding box center [167, 234] width 116 height 14
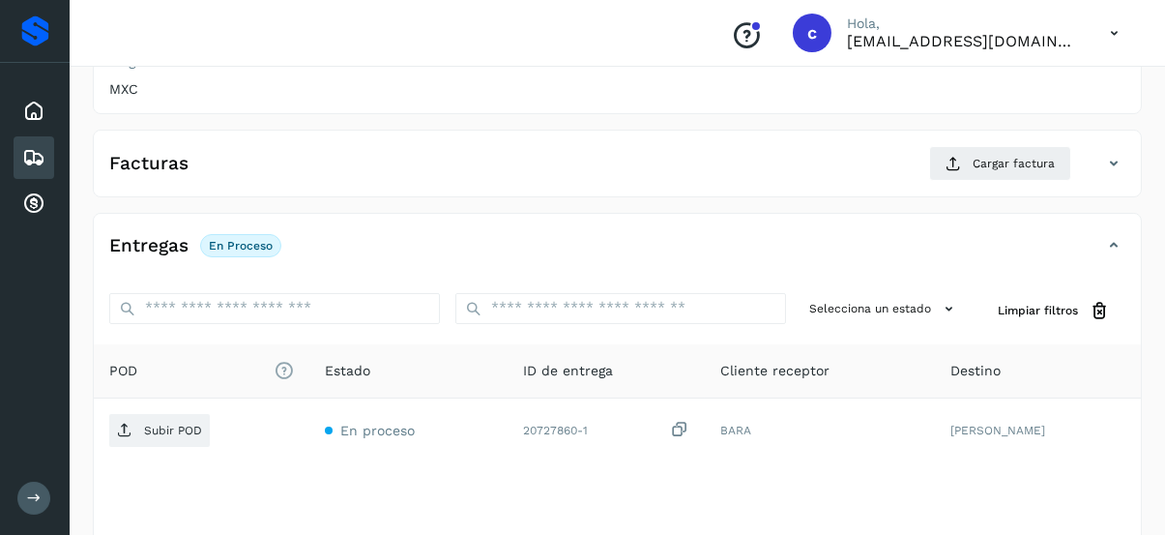
scroll to position [159, 0]
